Goal: Task Accomplishment & Management: Complete application form

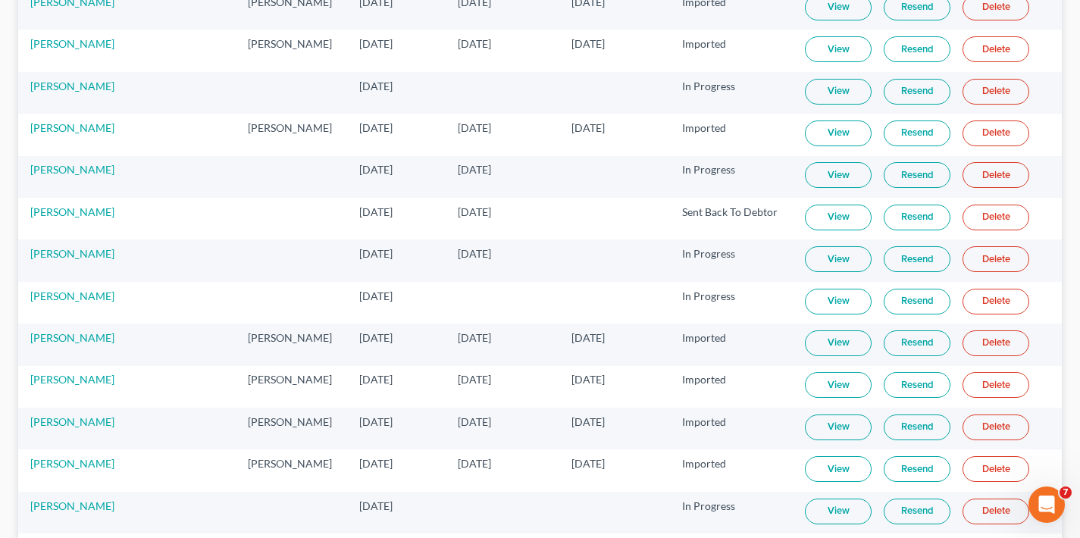
scroll to position [3093, 0]
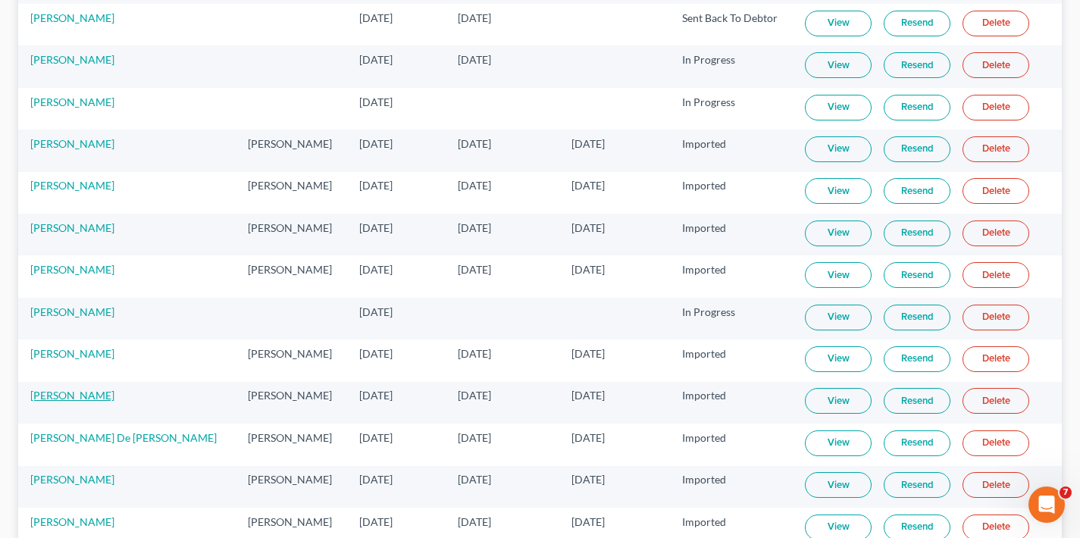
click at [63, 400] on link "[PERSON_NAME]" at bounding box center [72, 395] width 84 height 13
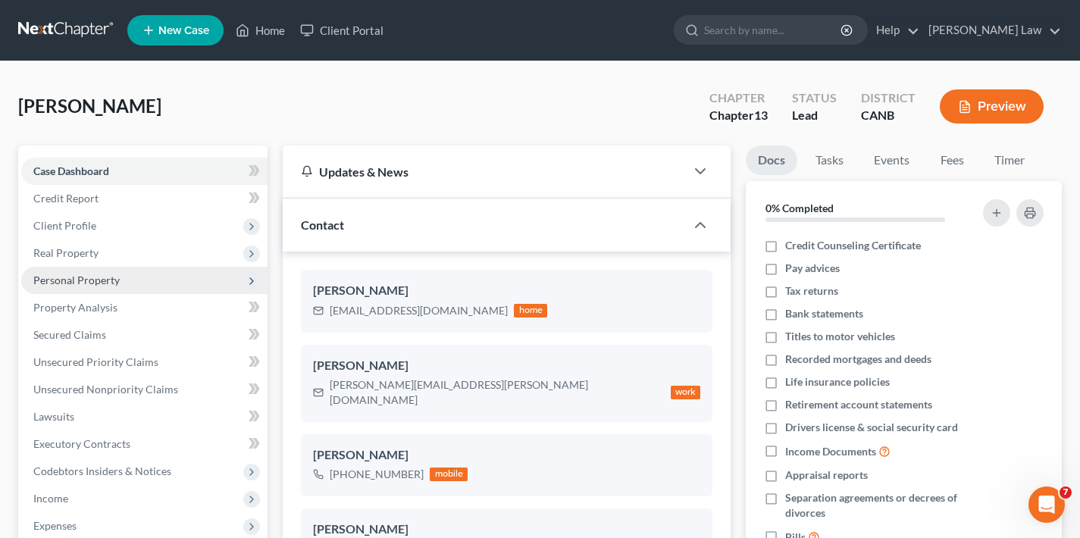
click at [87, 280] on span "Personal Property" at bounding box center [76, 280] width 86 height 13
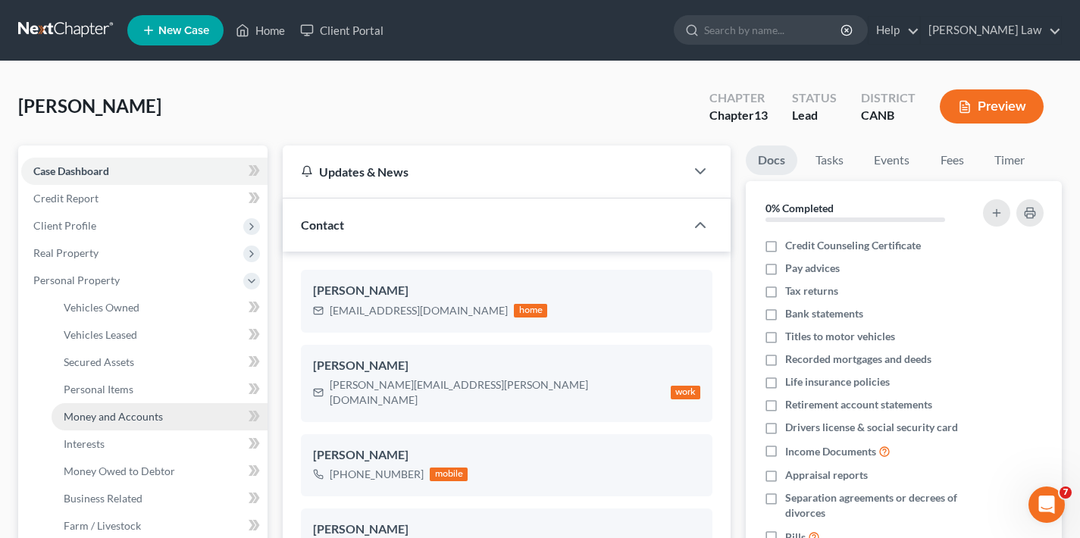
click at [111, 416] on span "Money and Accounts" at bounding box center [113, 416] width 99 height 13
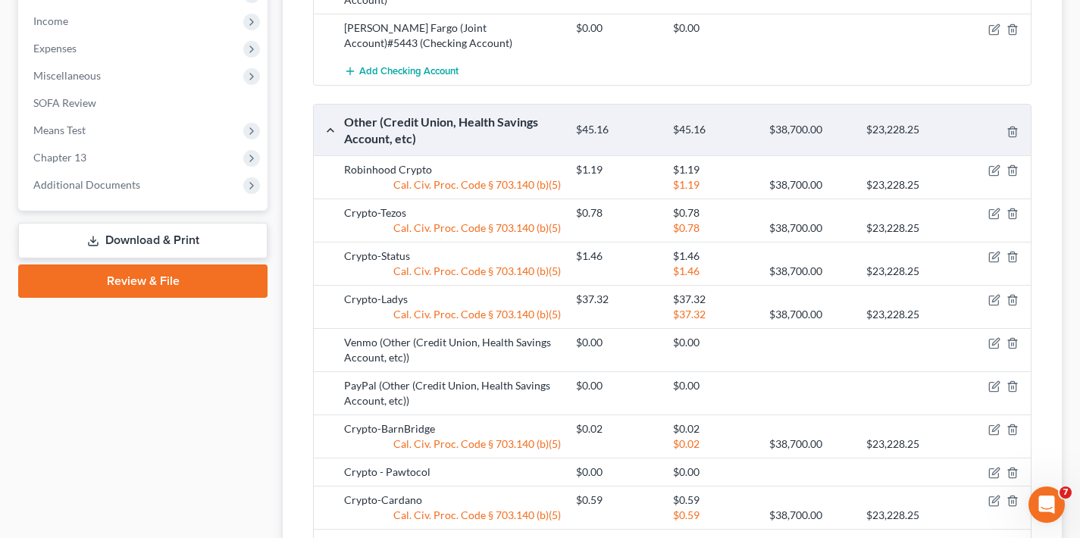
scroll to position [17, 0]
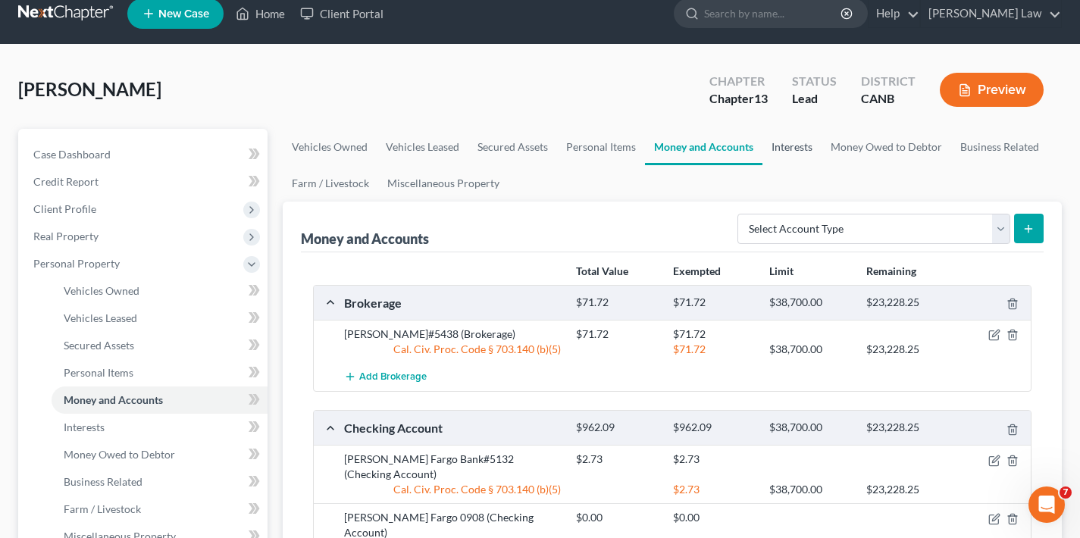
click at [791, 146] on link "Interests" at bounding box center [792, 147] width 59 height 36
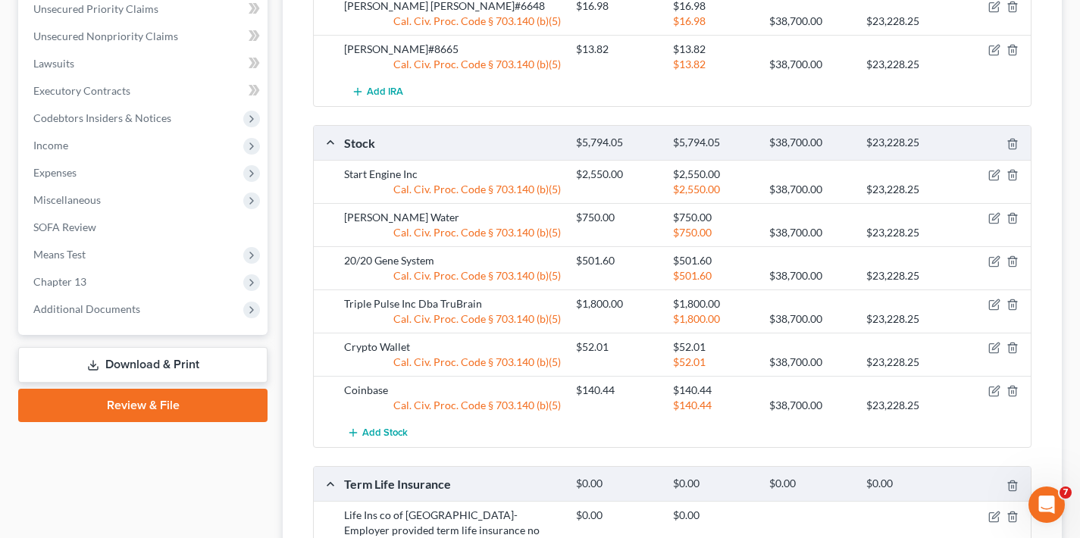
scroll to position [76, 0]
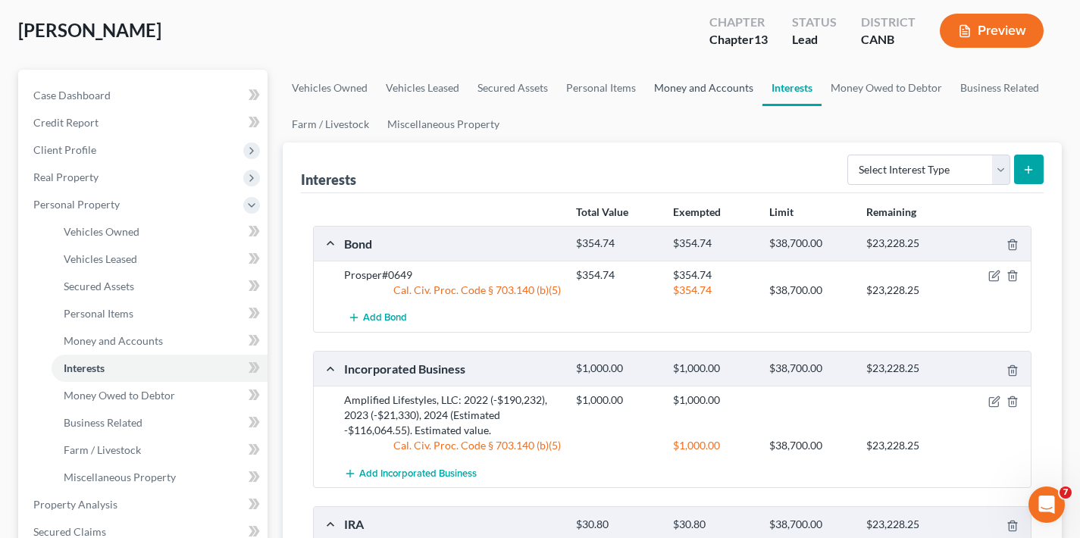
click at [696, 86] on link "Money and Accounts" at bounding box center [703, 88] width 117 height 36
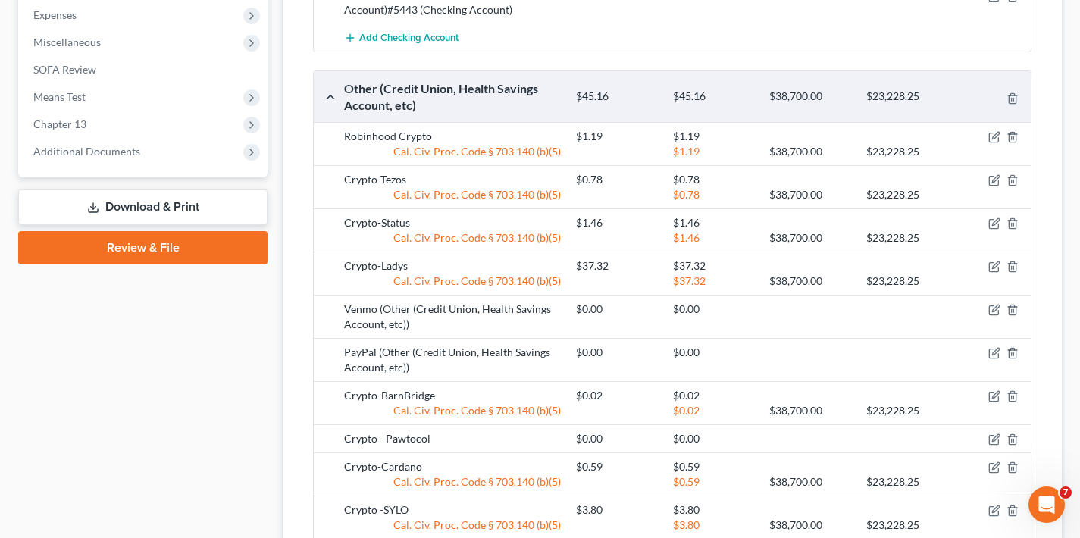
scroll to position [848, 0]
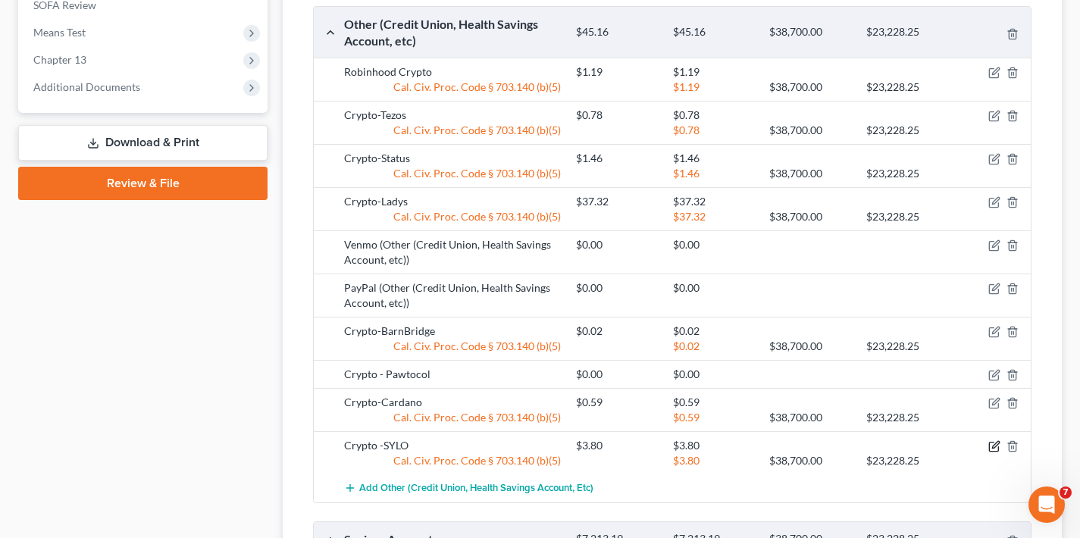
click at [993, 440] on icon "button" at bounding box center [994, 446] width 12 height 12
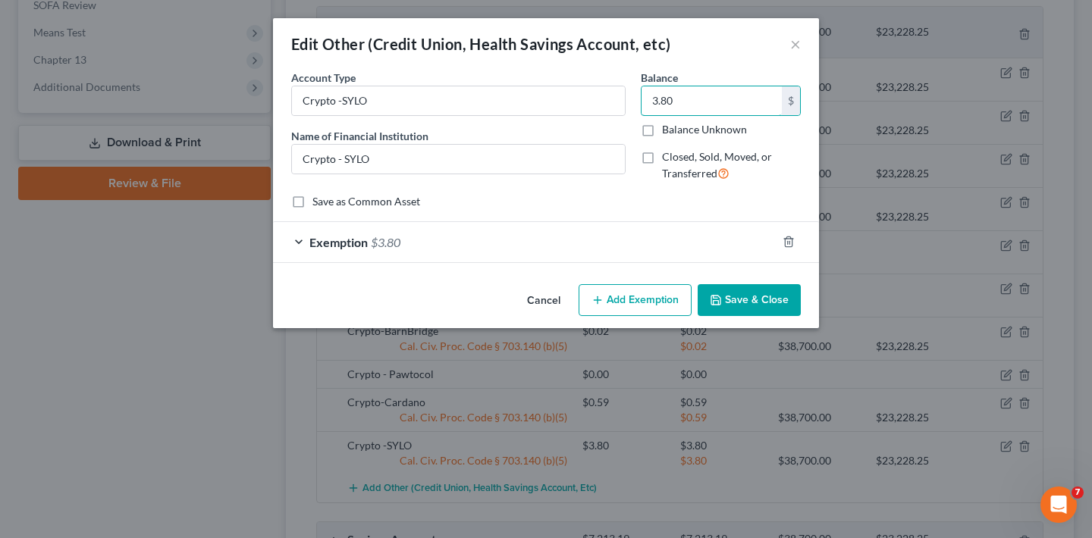
drag, startPoint x: 670, startPoint y: 102, endPoint x: 626, endPoint y: 97, distance: 44.3
click at [626, 97] on div "Account Type Crypto -SYLO Name of Financial Institution * Crypto - SYLO Balance…" at bounding box center [546, 132] width 525 height 124
type input "4.60"
click at [778, 299] on button "Save & Close" at bounding box center [748, 300] width 103 height 32
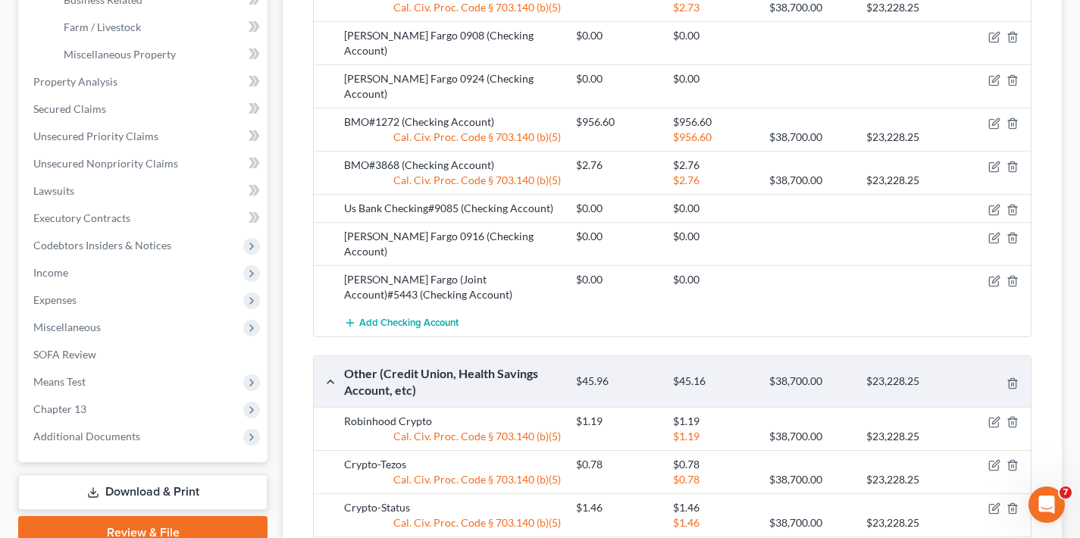
scroll to position [10, 0]
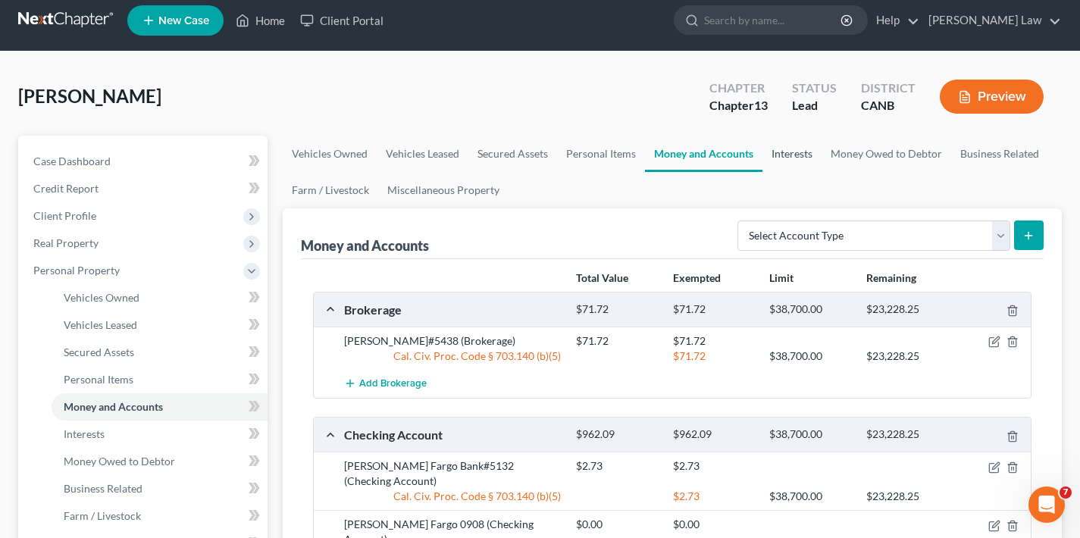
click at [797, 154] on link "Interests" at bounding box center [792, 154] width 59 height 36
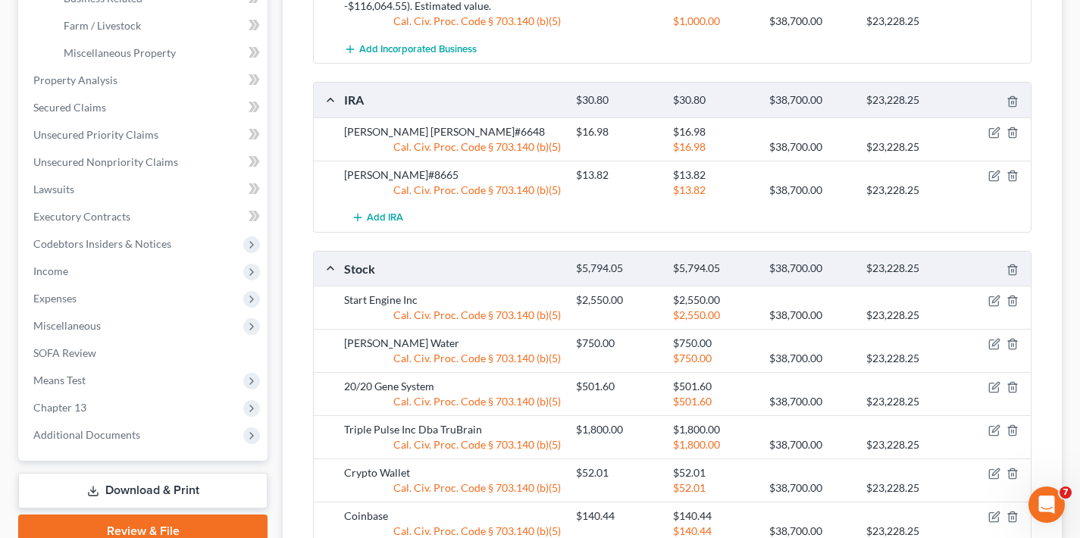
scroll to position [47, 0]
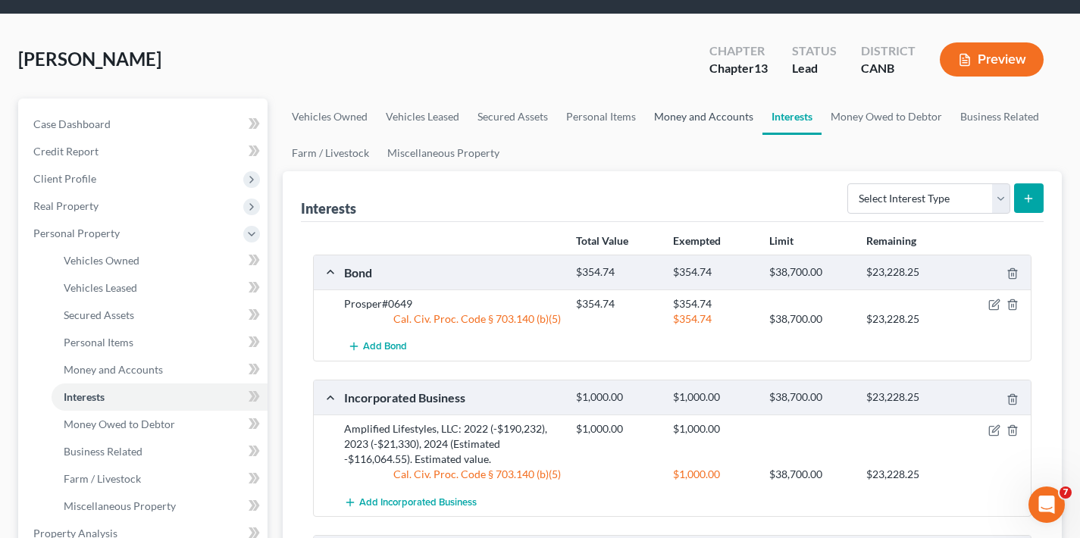
click at [694, 119] on link "Money and Accounts" at bounding box center [703, 117] width 117 height 36
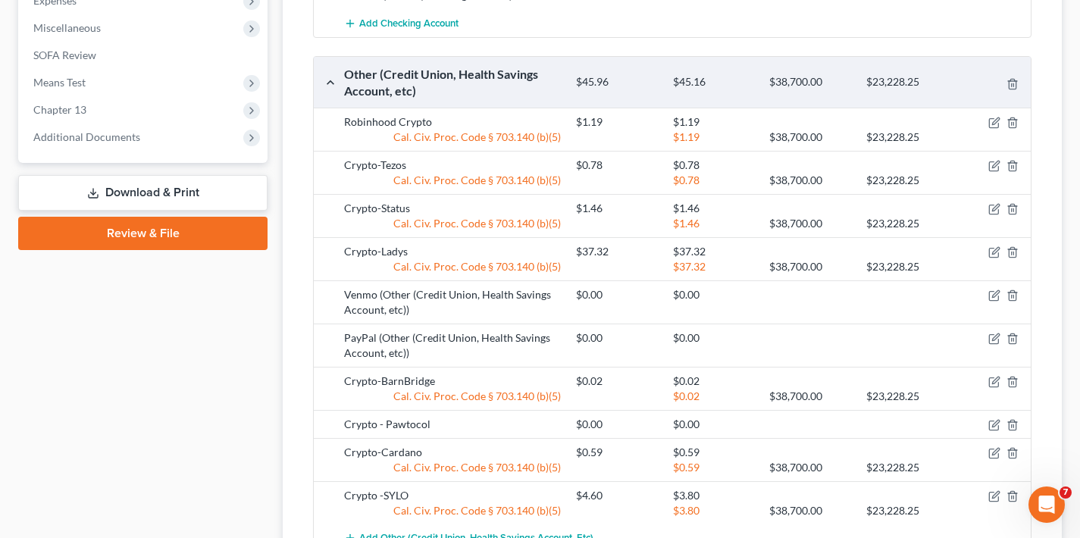
scroll to position [801, 0]
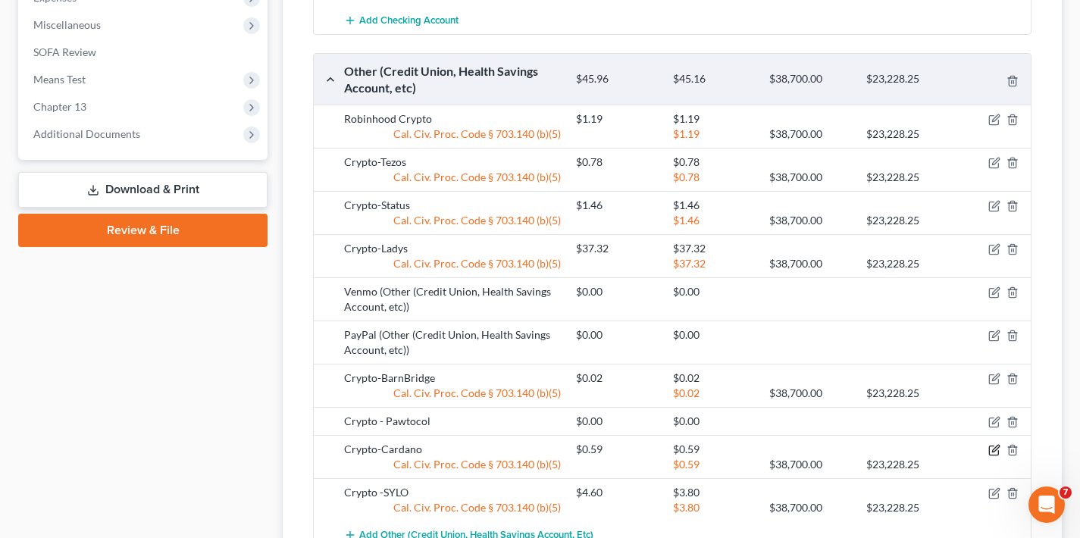
click at [993, 444] on icon "button" at bounding box center [994, 450] width 12 height 12
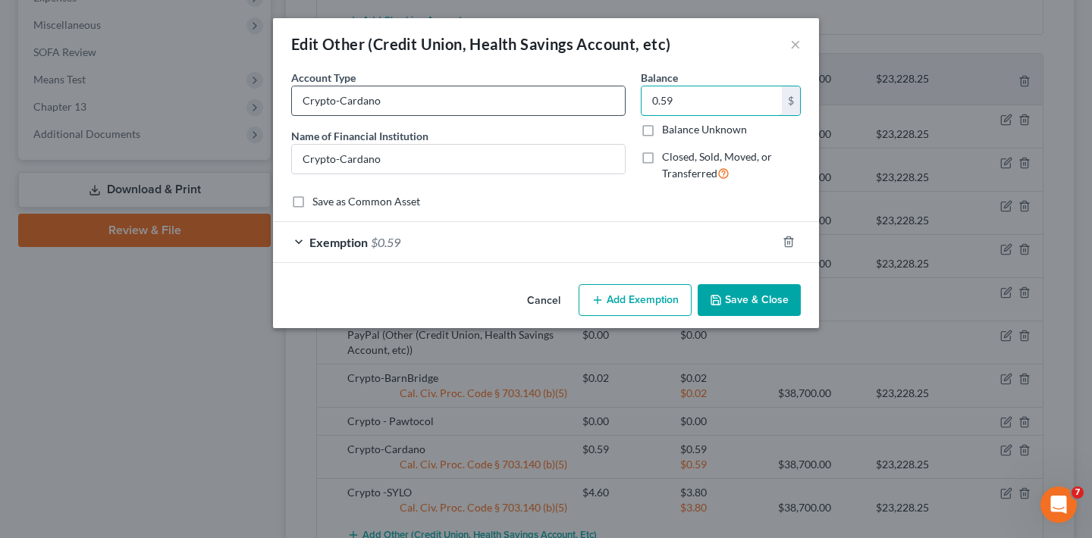
drag, startPoint x: 653, startPoint y: 99, endPoint x: 617, endPoint y: 99, distance: 35.6
click at [617, 99] on div "Account Type Crypto-Cardano Name of Financial Institution * Crypto-Cardano Bala…" at bounding box center [546, 132] width 525 height 124
type input "0.06"
click at [762, 300] on button "Save & Close" at bounding box center [748, 300] width 103 height 32
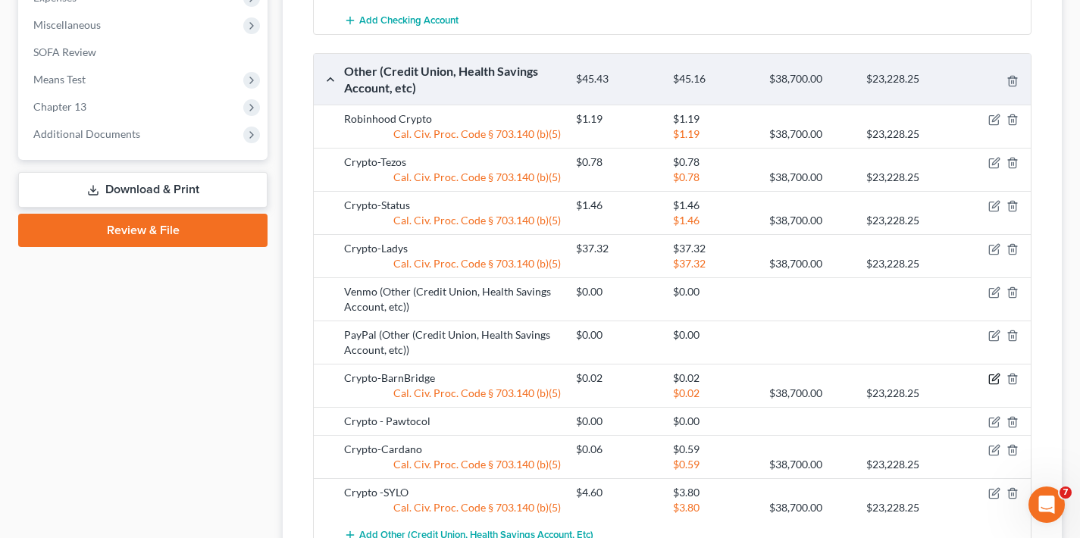
click at [997, 374] on icon "button" at bounding box center [995, 377] width 7 height 7
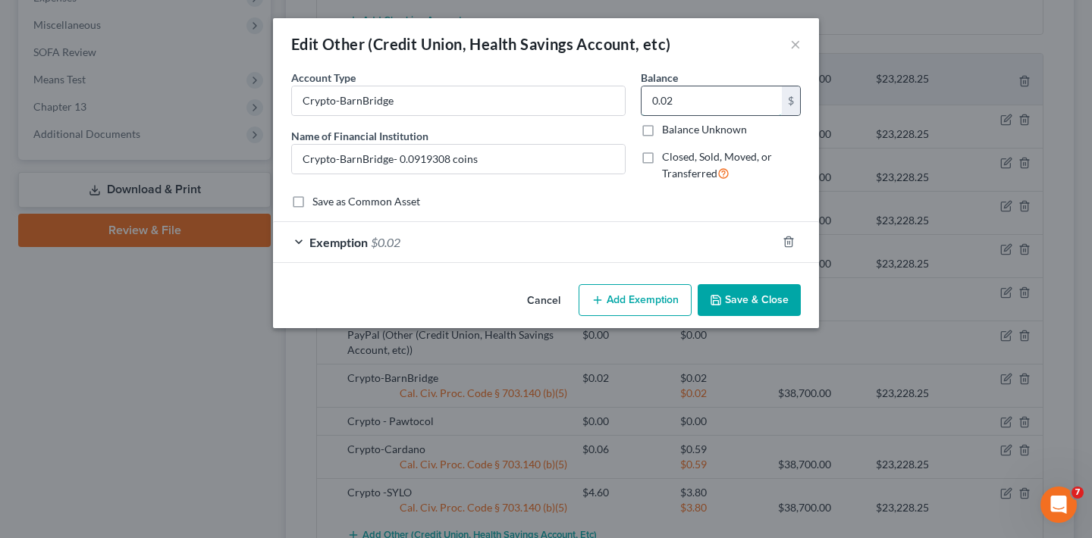
click at [699, 102] on input "0.02" at bounding box center [711, 100] width 140 height 29
type input "0.01"
click at [756, 302] on button "Save & Close" at bounding box center [748, 300] width 103 height 32
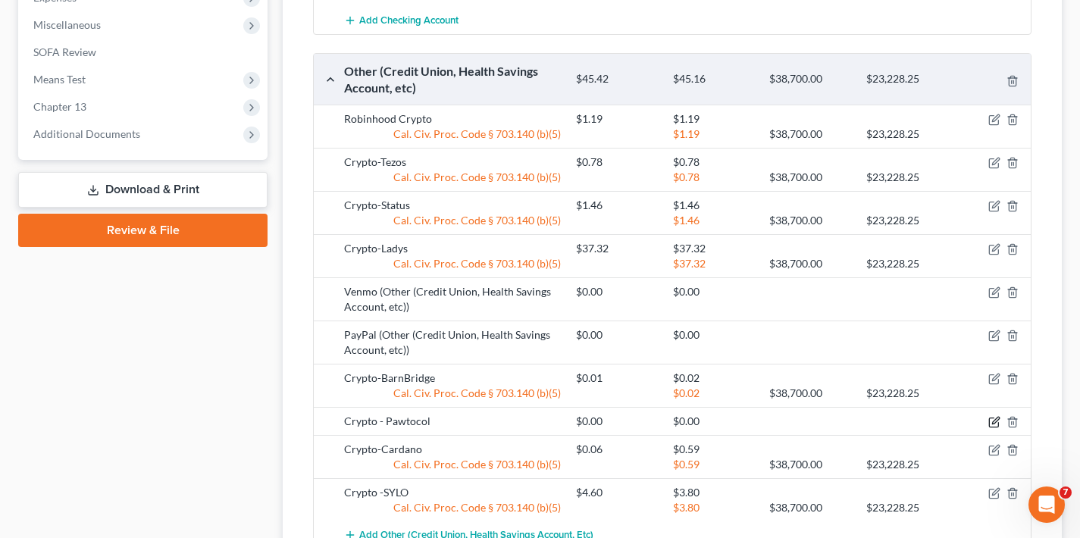
click at [996, 416] on icon "button" at bounding box center [994, 422] width 12 height 12
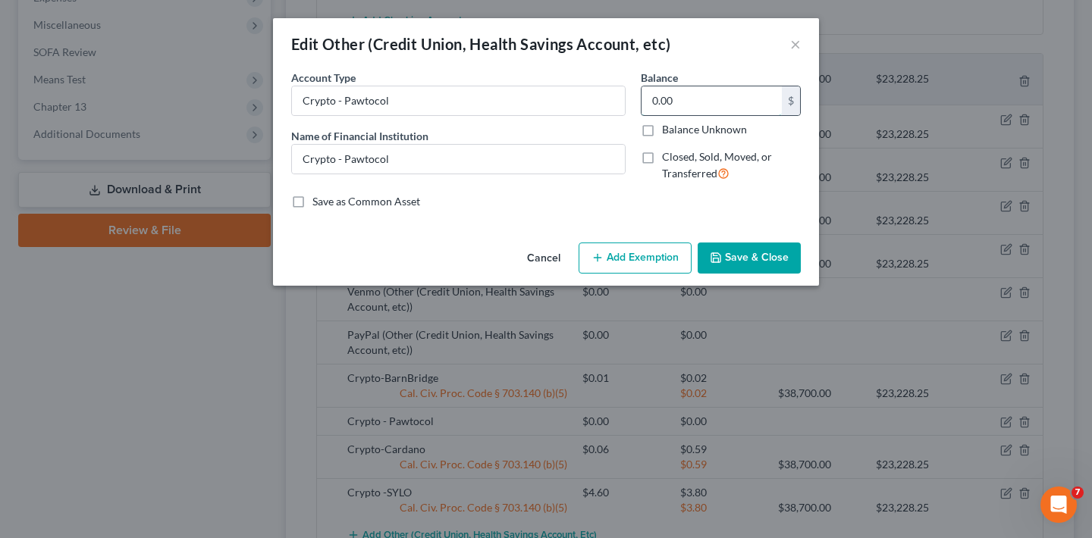
click at [710, 99] on input "0.00" at bounding box center [711, 100] width 140 height 29
type input "0.03"
click at [778, 266] on button "Save & Close" at bounding box center [748, 259] width 103 height 32
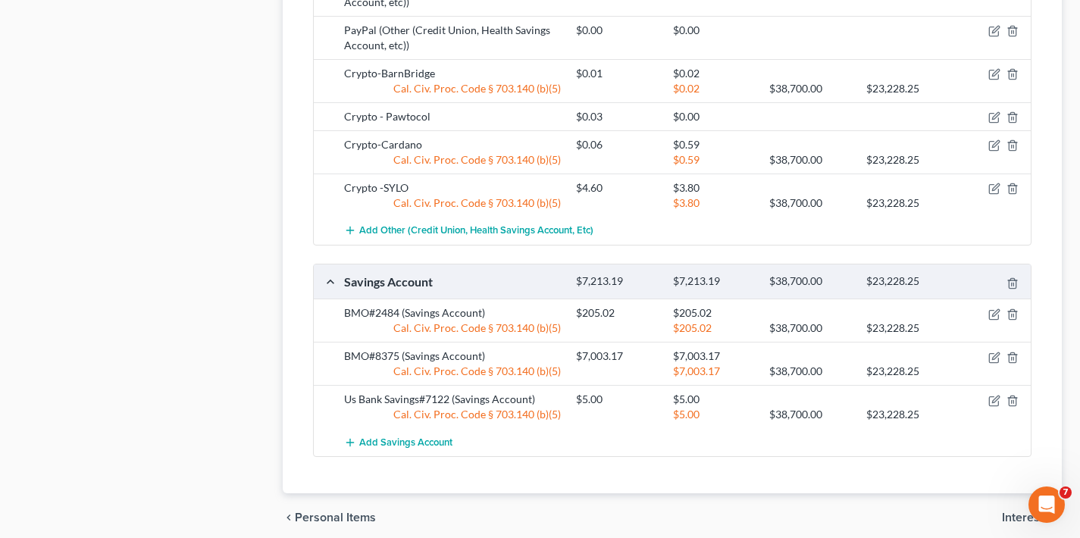
scroll to position [804, 0]
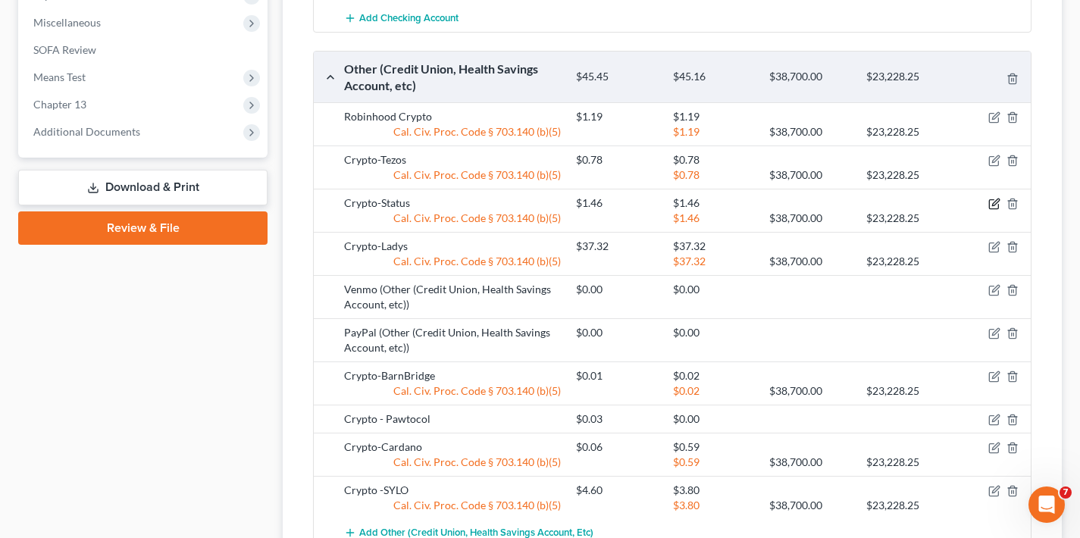
click at [995, 199] on icon "button" at bounding box center [995, 202] width 7 height 7
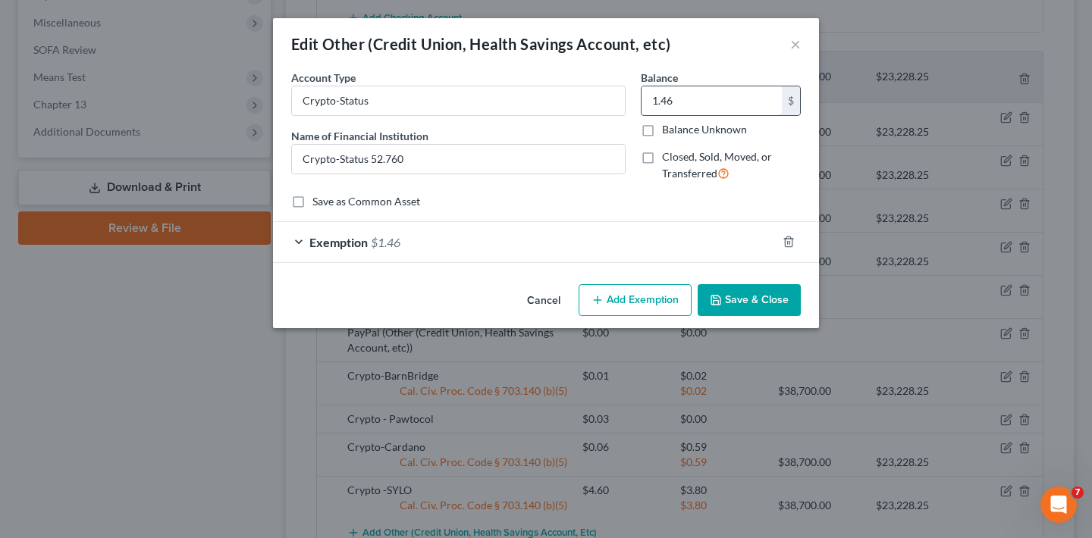
click at [704, 108] on input "1.46" at bounding box center [711, 100] width 140 height 29
type input "1.33"
click at [754, 298] on button "Save & Close" at bounding box center [748, 300] width 103 height 32
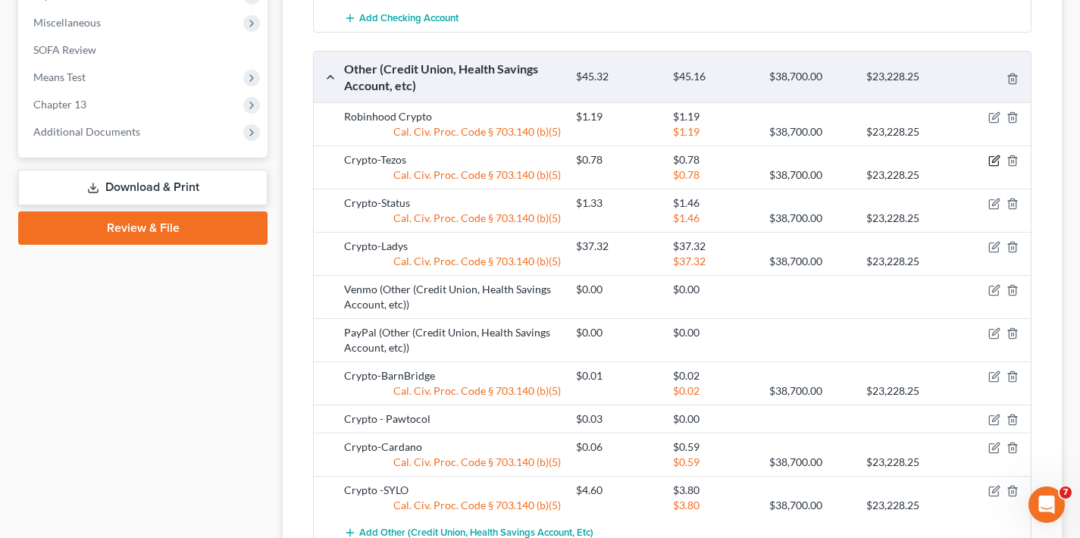
click at [992, 155] on icon "button" at bounding box center [994, 161] width 12 height 12
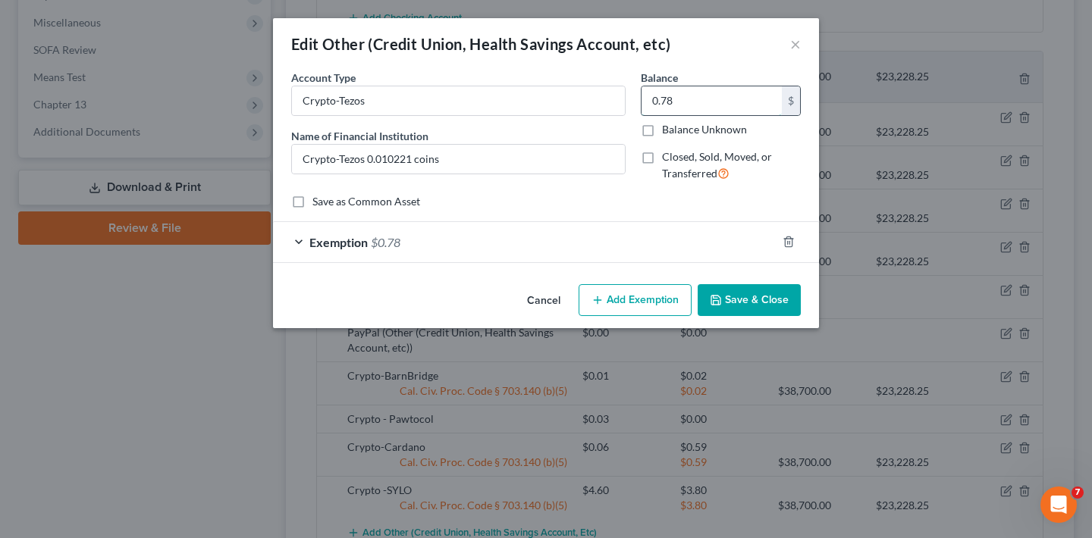
click at [688, 102] on input "0.78" at bounding box center [711, 100] width 140 height 29
type input "0.00"
click at [757, 293] on button "Save & Close" at bounding box center [748, 300] width 103 height 32
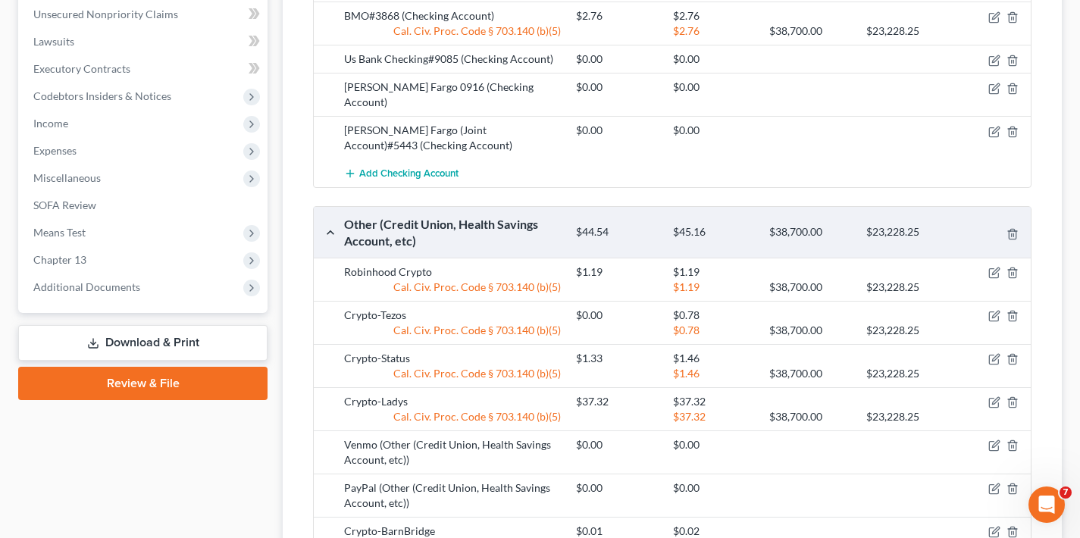
scroll to position [0, 0]
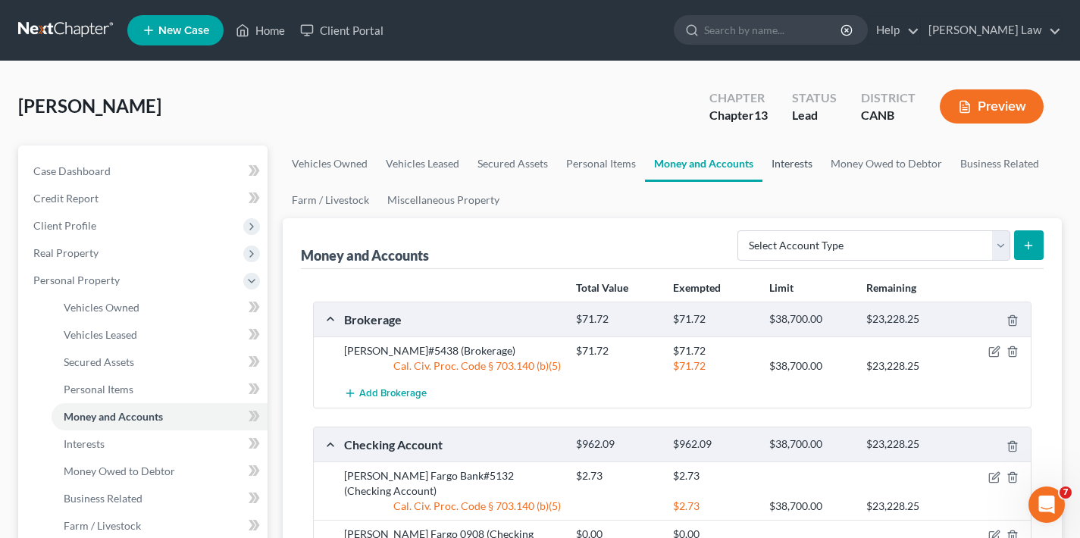
click at [790, 164] on link "Interests" at bounding box center [792, 164] width 59 height 36
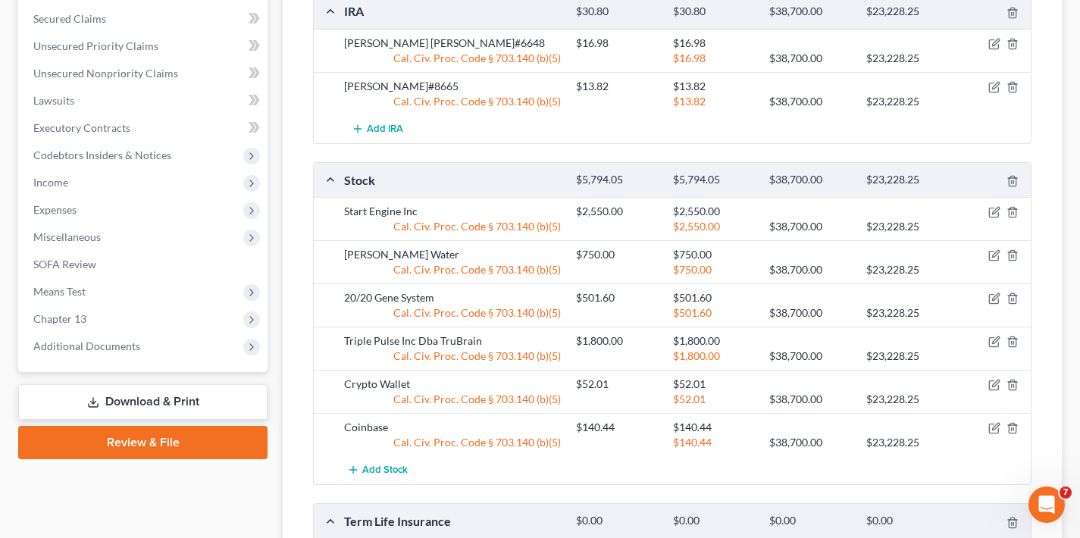
scroll to position [831, 0]
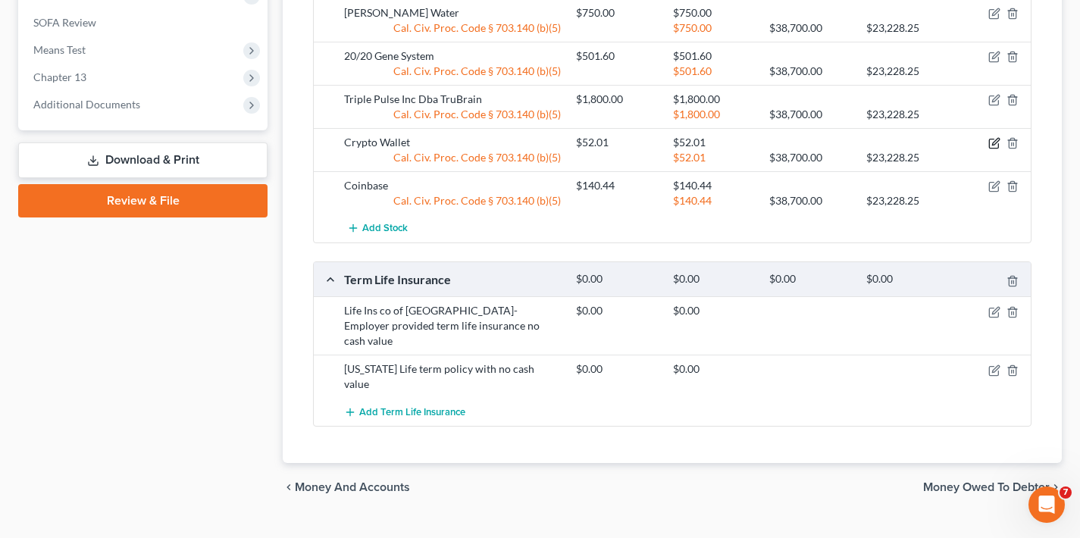
click at [995, 143] on icon "button" at bounding box center [995, 142] width 7 height 7
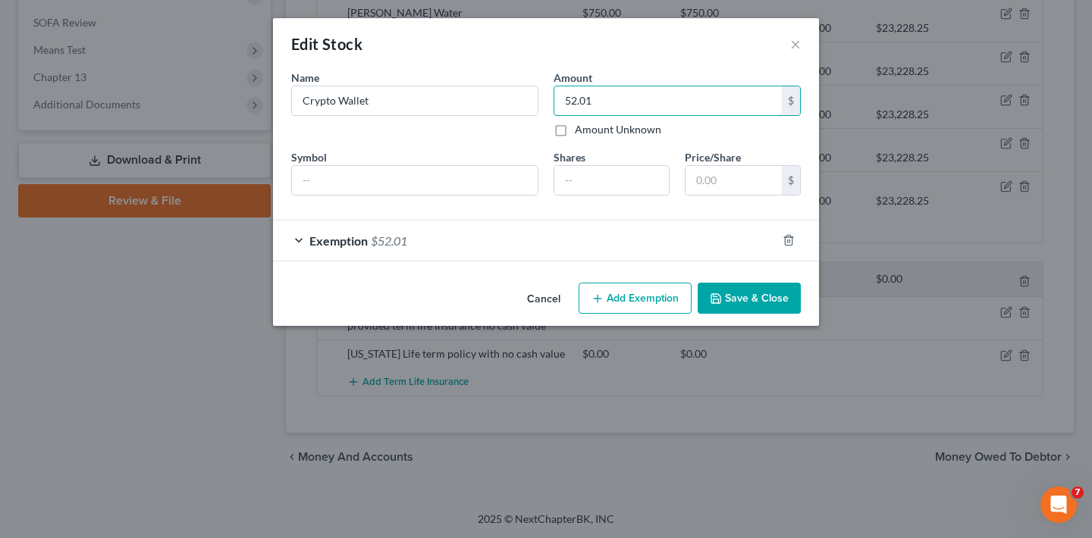
drag, startPoint x: 565, startPoint y: 105, endPoint x: 545, endPoint y: 104, distance: 20.5
click at [545, 104] on div "Name * Describe * Crypto Wallet Amount 52.01 $ Amount Unknown Balance Undetermi…" at bounding box center [546, 139] width 525 height 138
type input "46.84"
click at [774, 298] on button "Save & Close" at bounding box center [748, 299] width 103 height 32
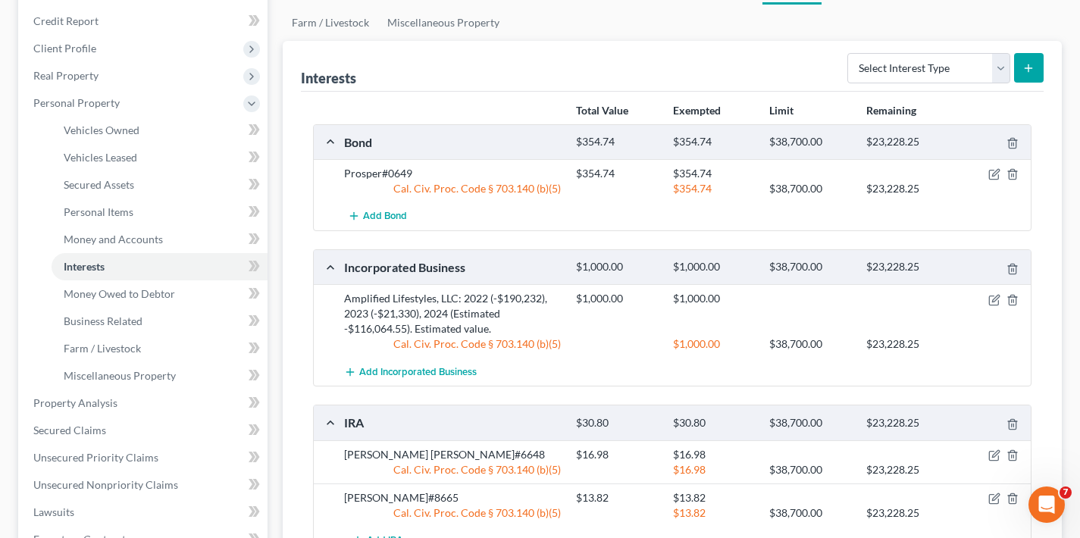
scroll to position [0, 0]
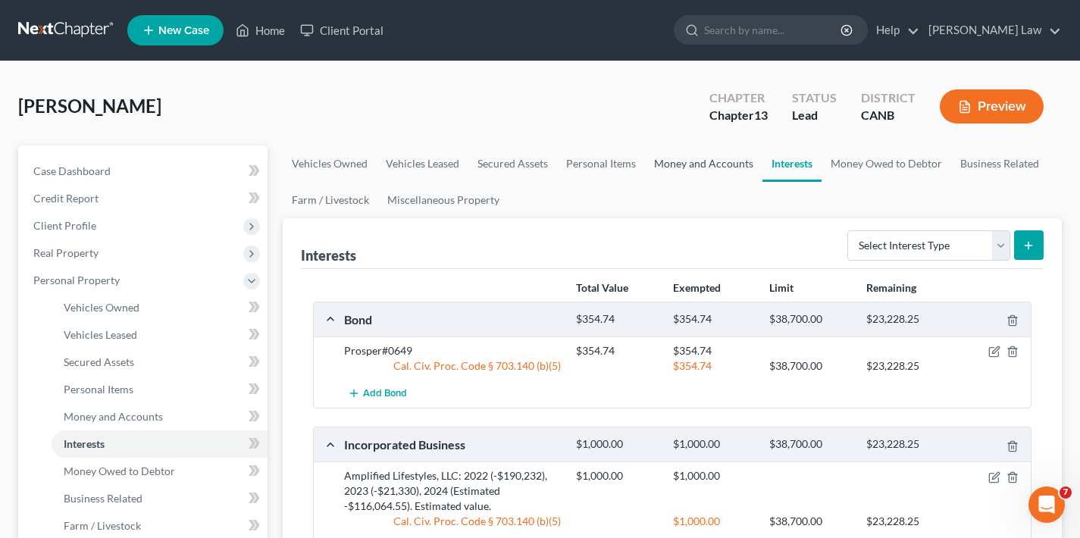
click at [707, 164] on link "Money and Accounts" at bounding box center [703, 164] width 117 height 36
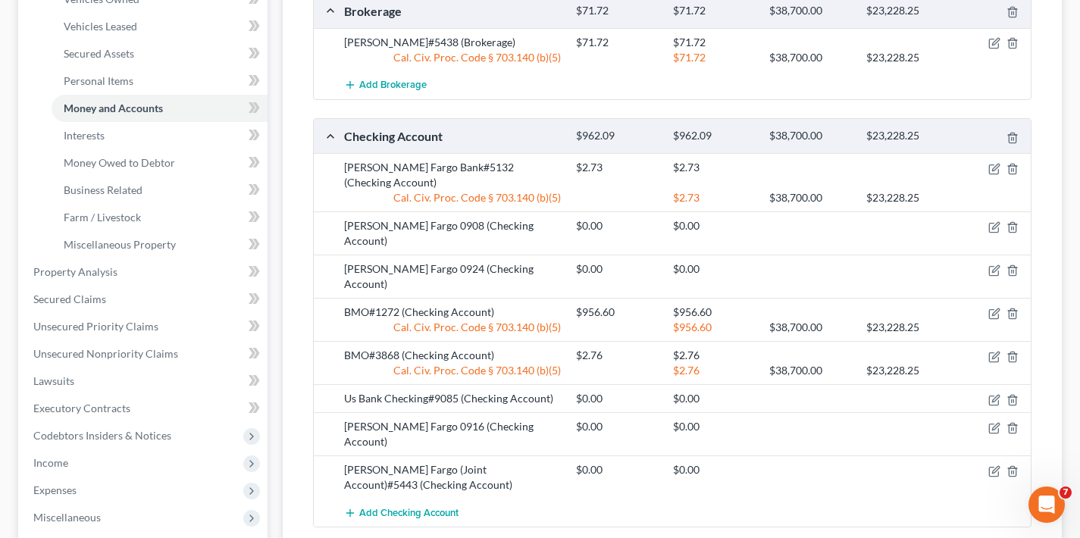
scroll to position [312, 0]
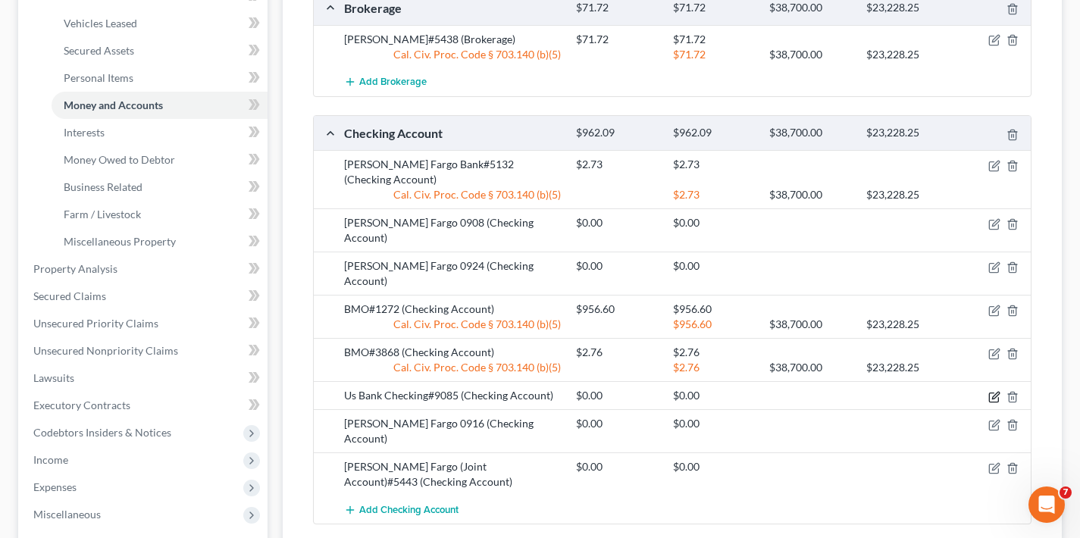
click at [995, 391] on icon "button" at bounding box center [994, 397] width 12 height 12
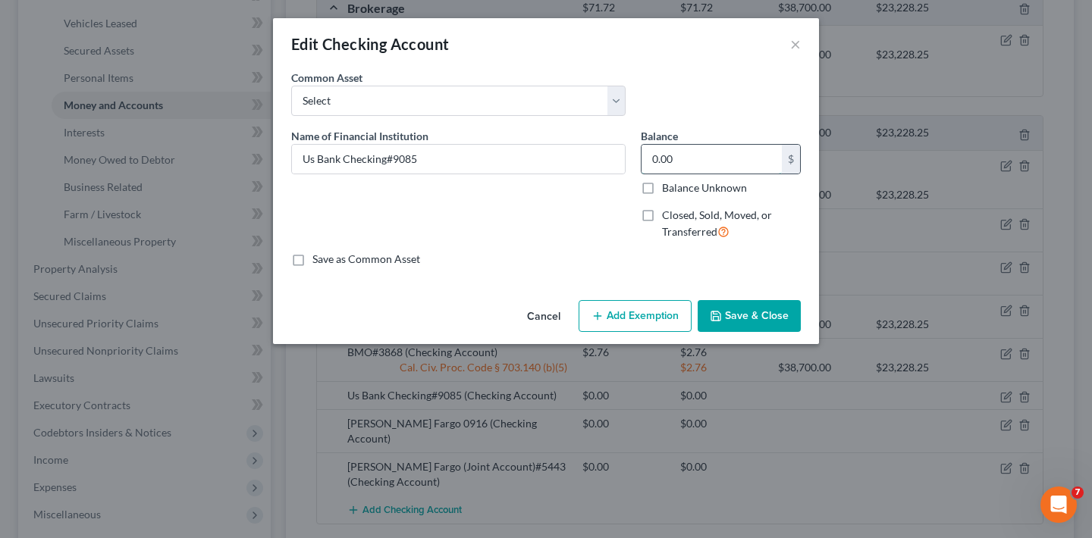
click at [681, 160] on input "0.00" at bounding box center [711, 159] width 140 height 29
click at [794, 45] on button "×" at bounding box center [795, 44] width 11 height 18
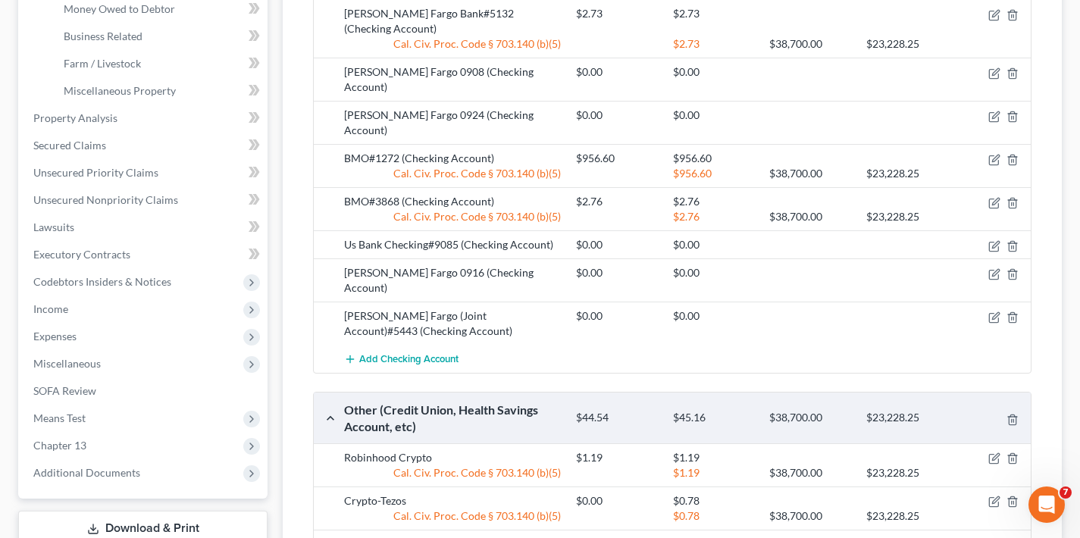
scroll to position [387, 0]
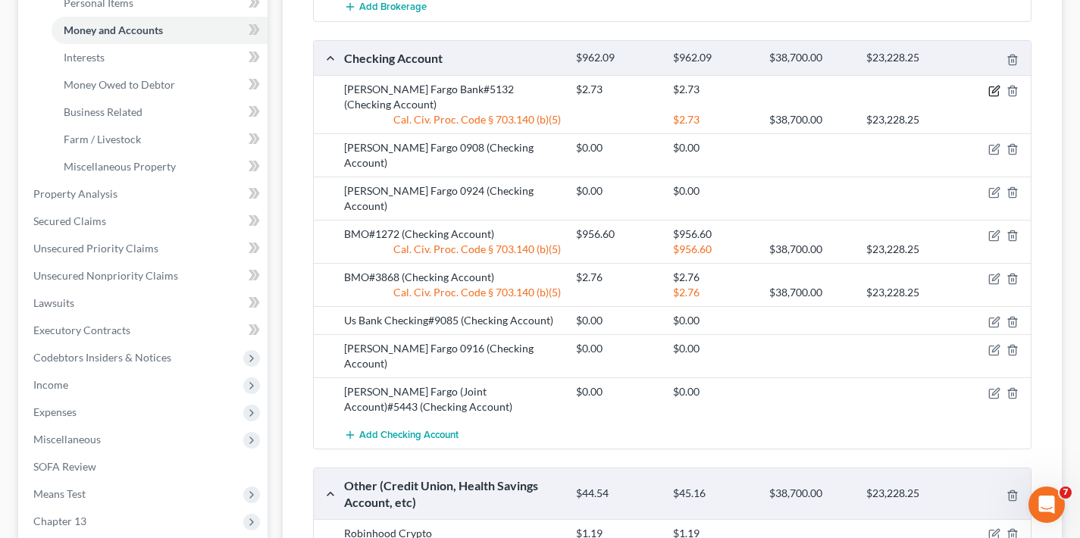
click at [993, 89] on icon "button" at bounding box center [995, 89] width 7 height 7
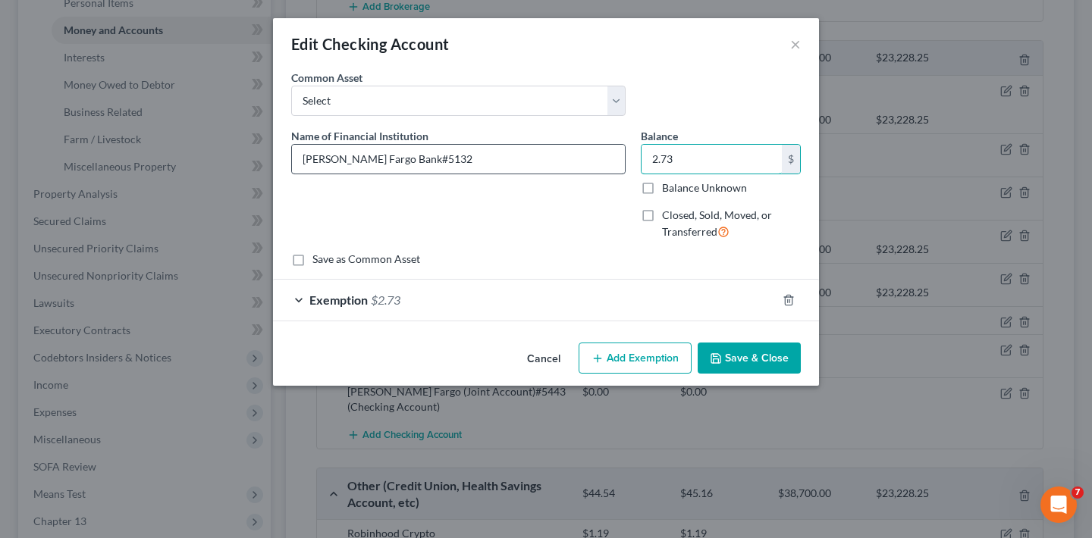
drag, startPoint x: 690, startPoint y: 161, endPoint x: 622, endPoint y: 161, distance: 67.5
click at [622, 161] on div "Name of Financial Institution * [PERSON_NAME] Fargo Bank#5132 Balance 2.73 $ Ba…" at bounding box center [546, 190] width 525 height 124
type input "3.74"
click at [751, 359] on button "Save & Close" at bounding box center [748, 359] width 103 height 32
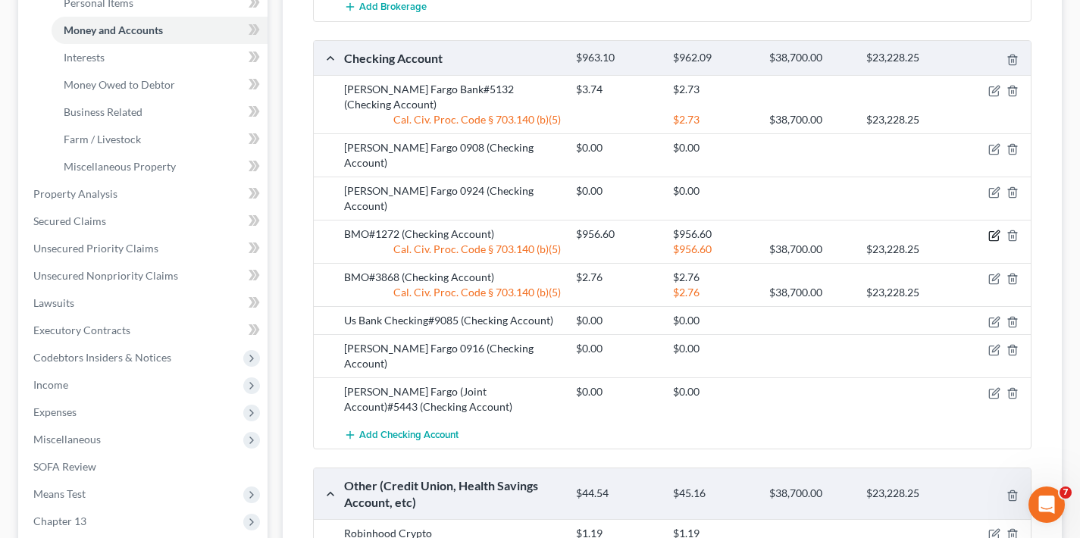
click at [994, 230] on icon "button" at bounding box center [994, 236] width 12 height 12
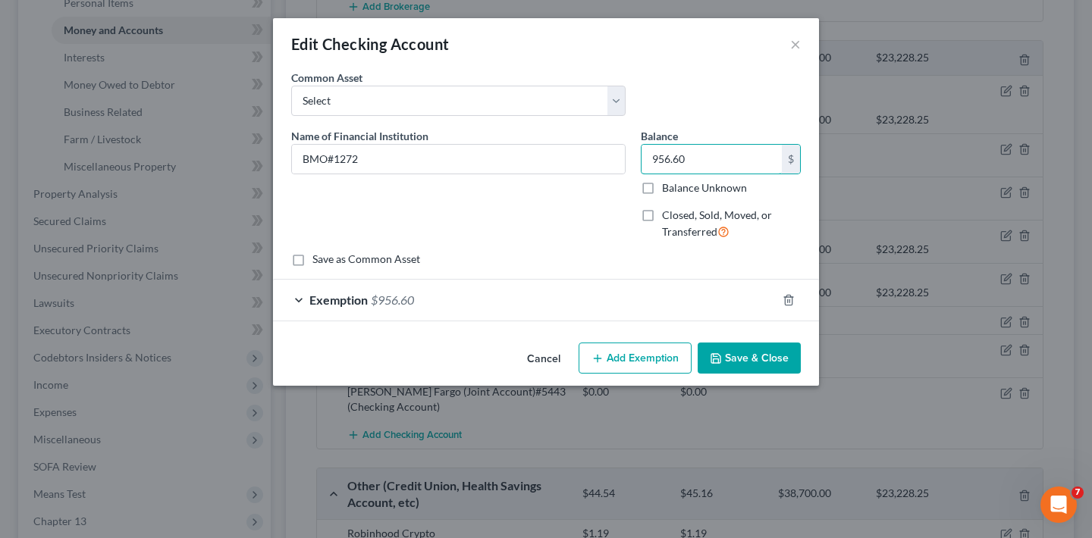
drag, startPoint x: 681, startPoint y: 158, endPoint x: 640, endPoint y: 158, distance: 41.7
click at [640, 158] on div "Balance 956.60 $ Balance Unknown Balance Undetermined 956.60 $ Balance Unknown …" at bounding box center [720, 190] width 175 height 124
type input "2,712.86"
click at [753, 360] on button "Save & Close" at bounding box center [748, 359] width 103 height 32
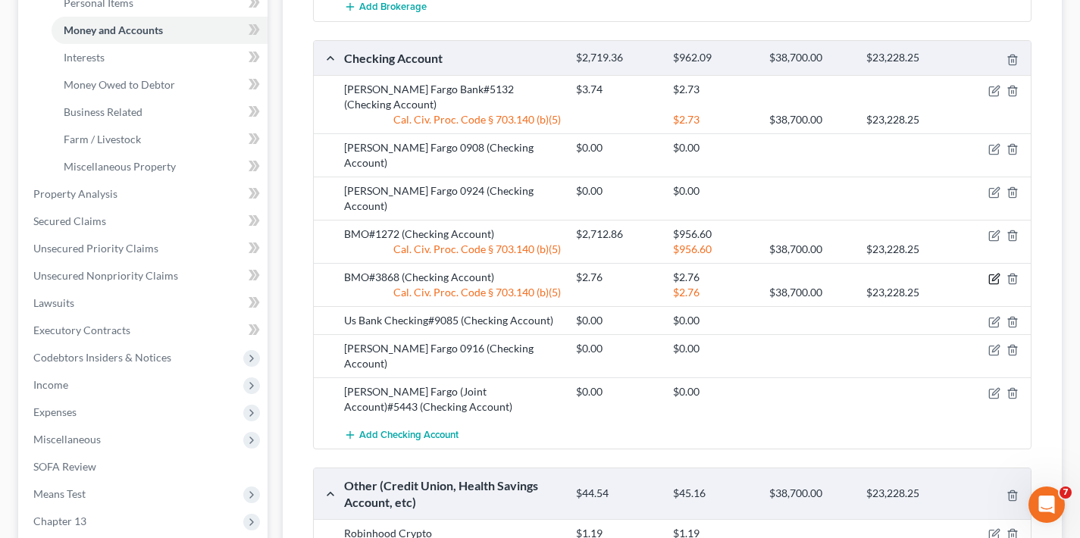
click at [992, 274] on icon "button" at bounding box center [995, 277] width 7 height 7
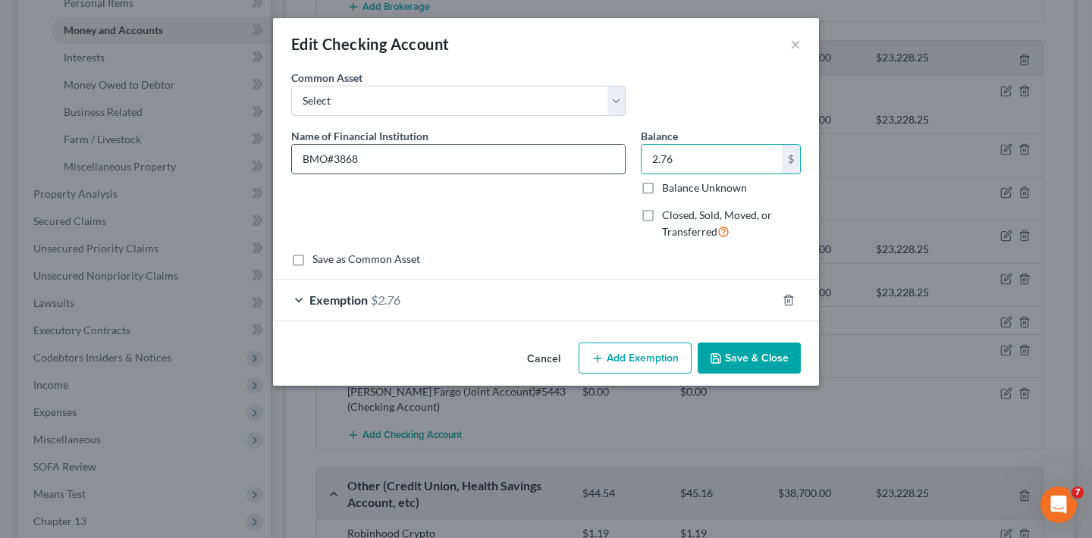
drag, startPoint x: 681, startPoint y: 154, endPoint x: 621, endPoint y: 158, distance: 60.0
click at [621, 158] on div "Name of Financial Institution * BMO#3868 Balance 2.76 $ Balance Unknown Balance…" at bounding box center [546, 190] width 525 height 124
type input "4.89"
click at [774, 356] on button "Save & Close" at bounding box center [748, 359] width 103 height 32
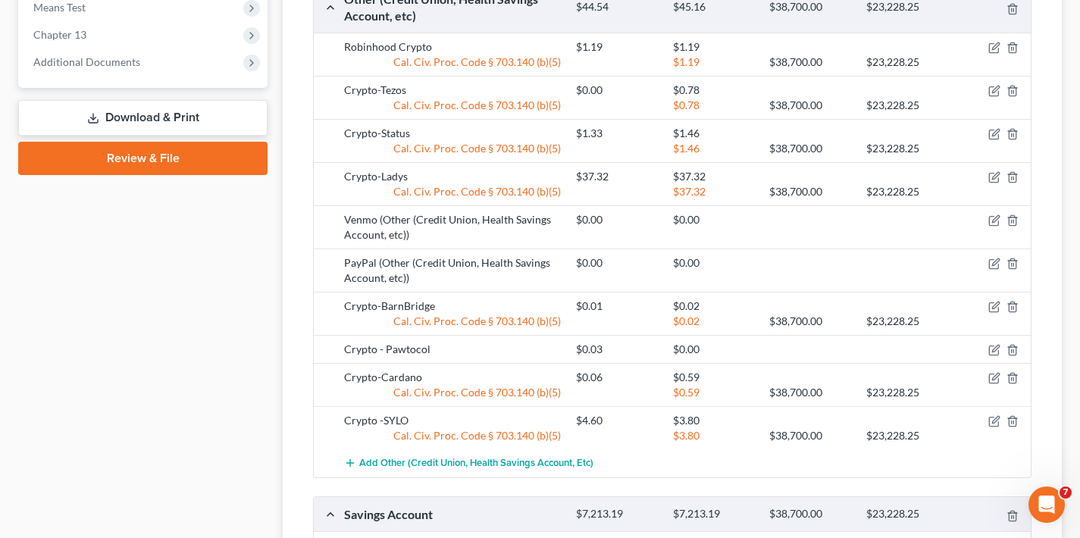
scroll to position [1106, 0]
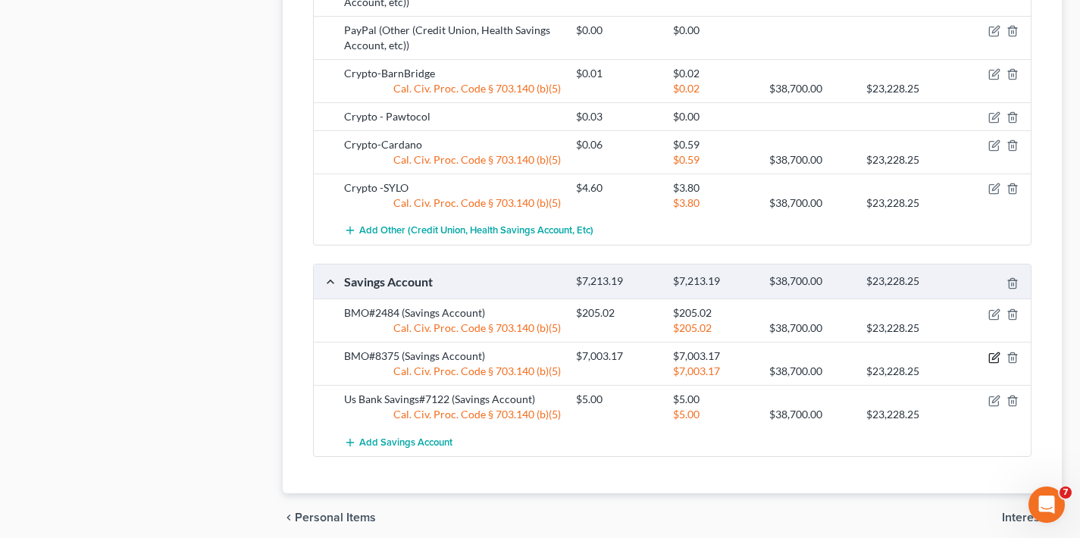
click at [995, 352] on icon "button" at bounding box center [994, 358] width 12 height 12
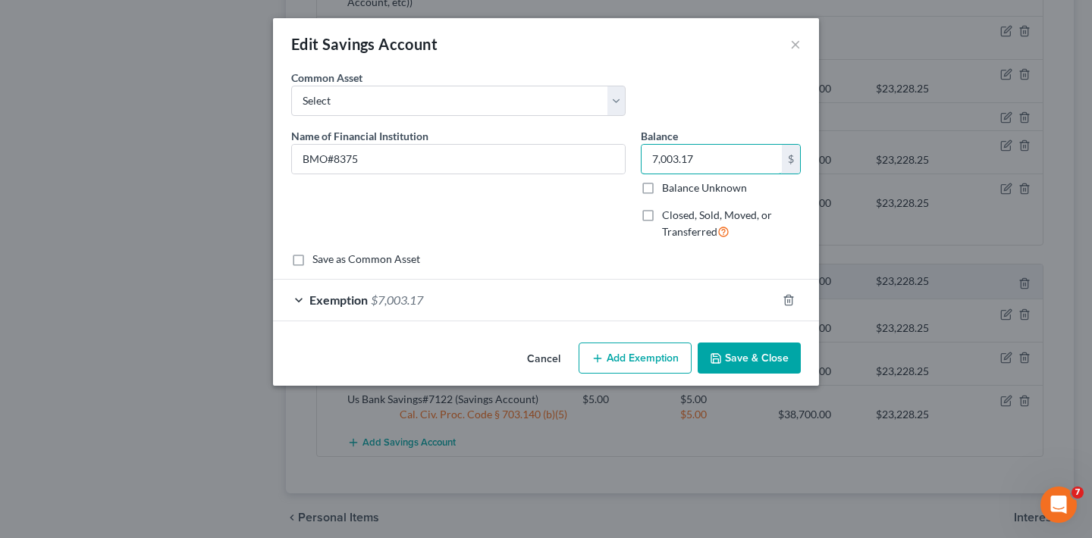
drag, startPoint x: 697, startPoint y: 155, endPoint x: 639, endPoint y: 155, distance: 57.6
click at [639, 155] on div "Balance 7,003.17 $ Balance Unknown Balance Undetermined 7,003.17 $ Balance Unkn…" at bounding box center [720, 190] width 175 height 124
type input "10,503.22"
click at [738, 359] on button "Save & Close" at bounding box center [748, 359] width 103 height 32
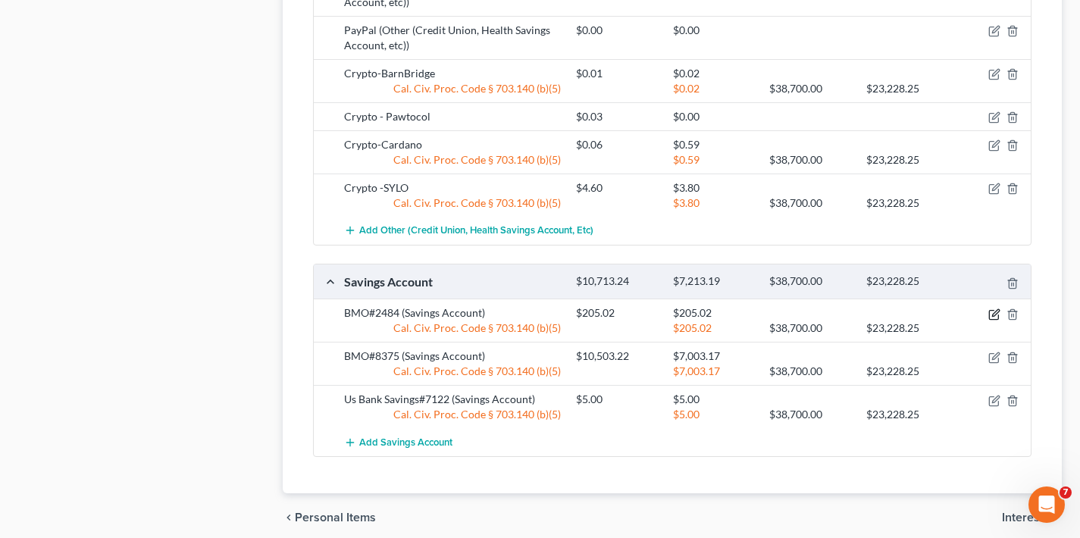
click at [994, 309] on icon "button" at bounding box center [995, 312] width 7 height 7
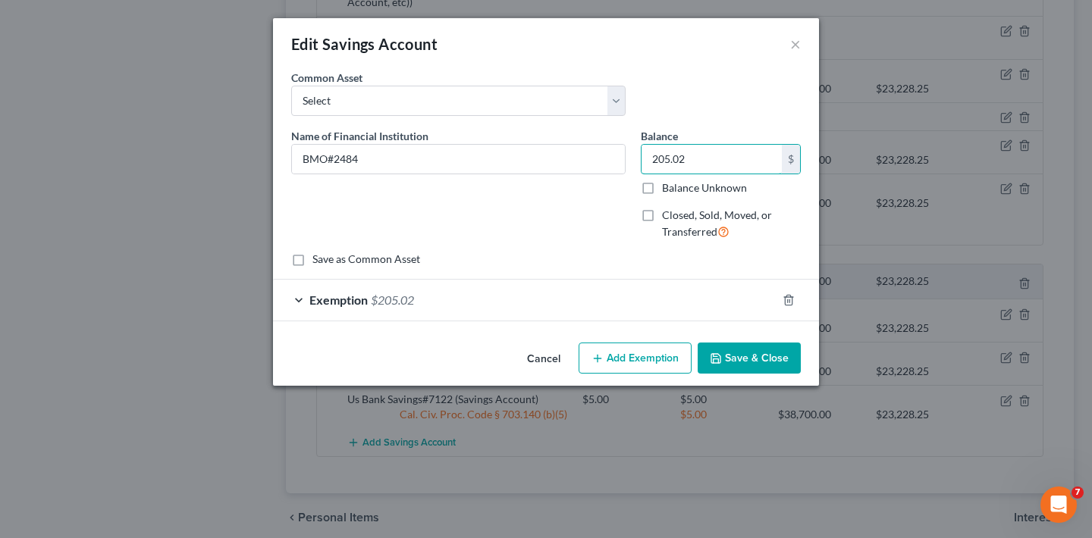
drag, startPoint x: 700, startPoint y: 158, endPoint x: 637, endPoint y: 164, distance: 63.2
click at [637, 165] on div "Balance 205.02 $ Balance Unknown Balance Undetermined 205.02 $ Balance Unknown …" at bounding box center [720, 190] width 175 height 124
type input "2.00"
type input "2"
type input "22.00"
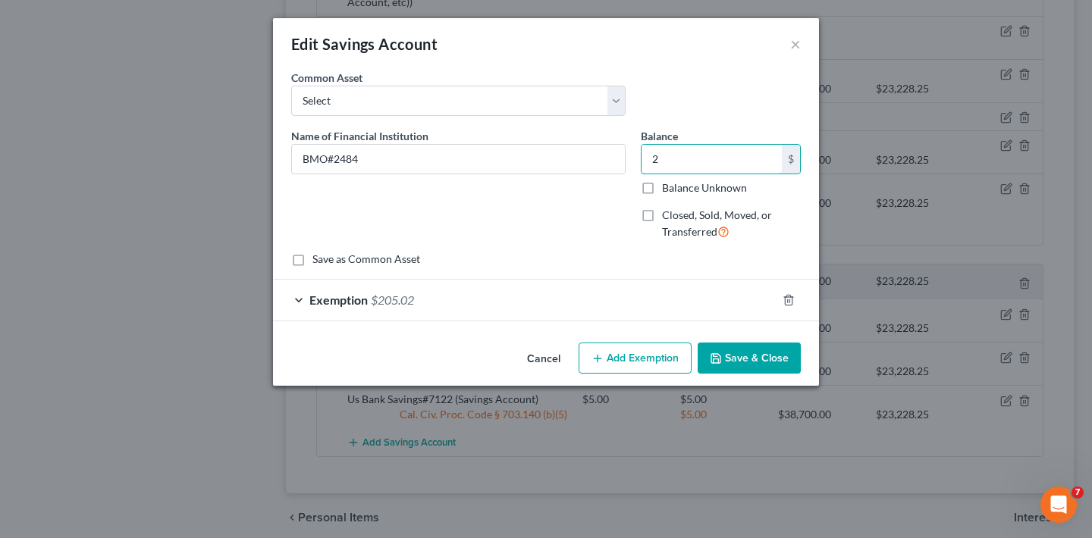
type input "22"
type input "225.00"
type input "225.0"
type input "225.02"
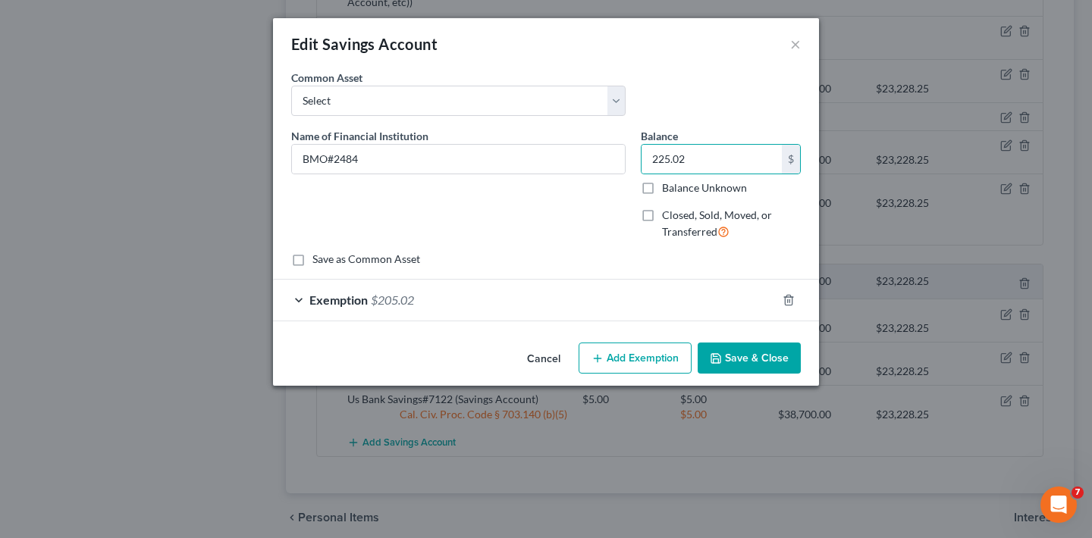
click at [781, 361] on button "Save & Close" at bounding box center [748, 359] width 103 height 32
click at [760, 359] on button "Save & Close" at bounding box center [748, 359] width 103 height 32
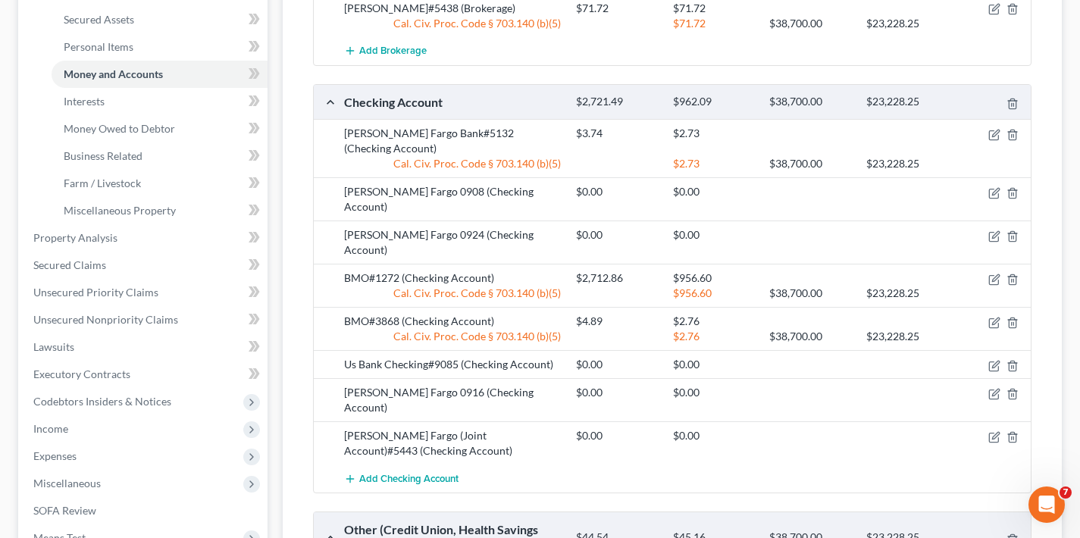
scroll to position [0, 0]
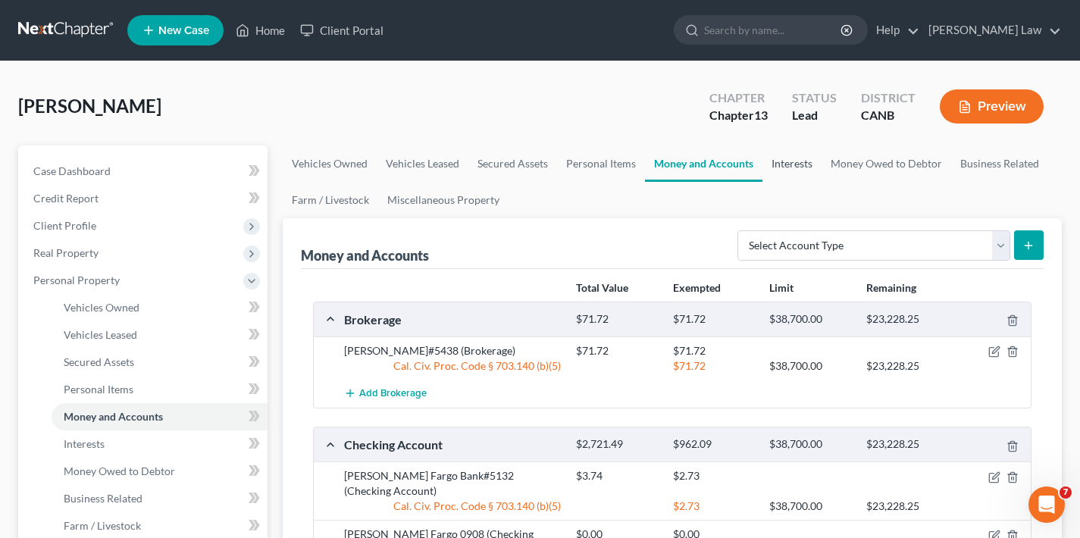
click at [795, 164] on link "Interests" at bounding box center [792, 164] width 59 height 36
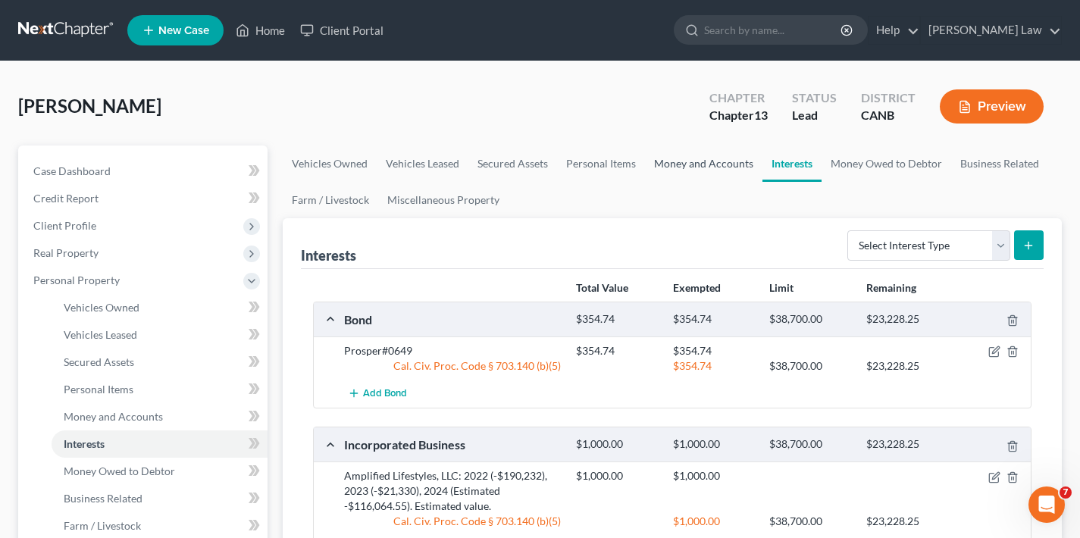
click at [691, 162] on link "Money and Accounts" at bounding box center [703, 164] width 117 height 36
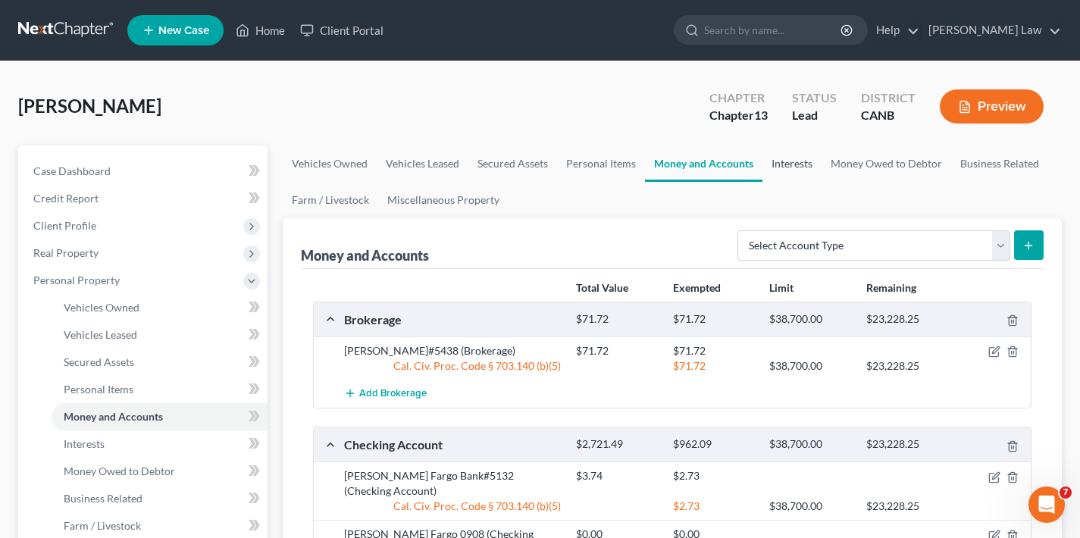
click at [795, 164] on link "Interests" at bounding box center [792, 164] width 59 height 36
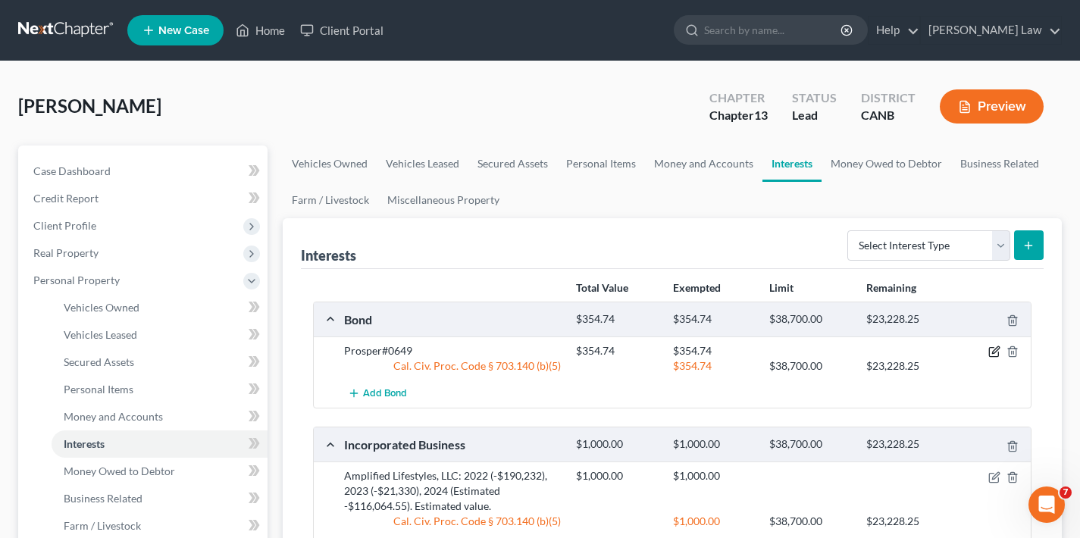
click at [993, 353] on icon "button" at bounding box center [995, 350] width 7 height 7
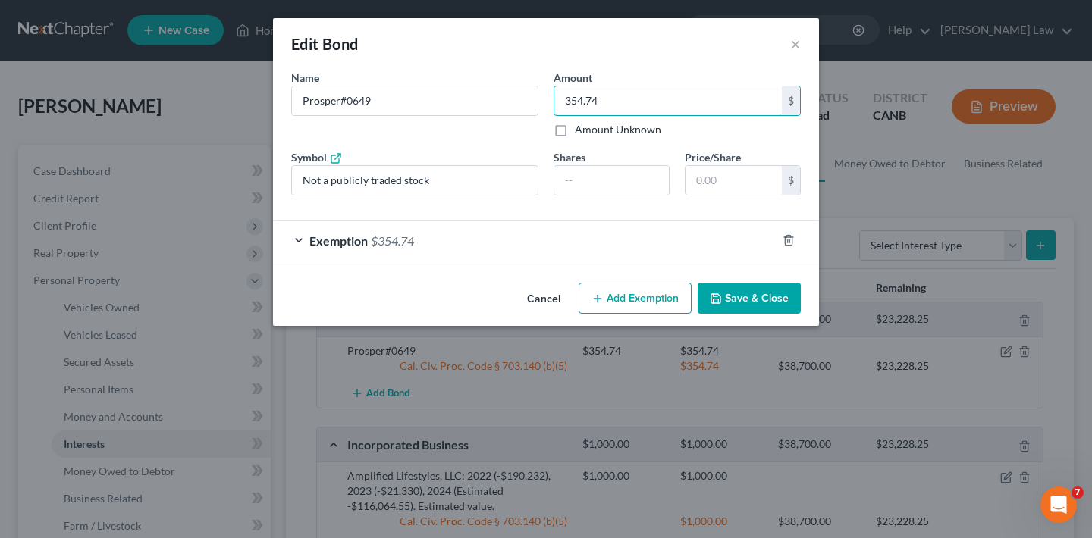
drag, startPoint x: 561, startPoint y: 102, endPoint x: 540, endPoint y: 102, distance: 21.2
click at [540, 102] on div "Name * Describe * Prosper#0649 Amount 354.74 $ Amount Unknown Balance Undetermi…" at bounding box center [546, 139] width 525 height 138
type input "357.09"
click at [778, 297] on button "Save & Close" at bounding box center [748, 299] width 103 height 32
